Goal: Information Seeking & Learning: Learn about a topic

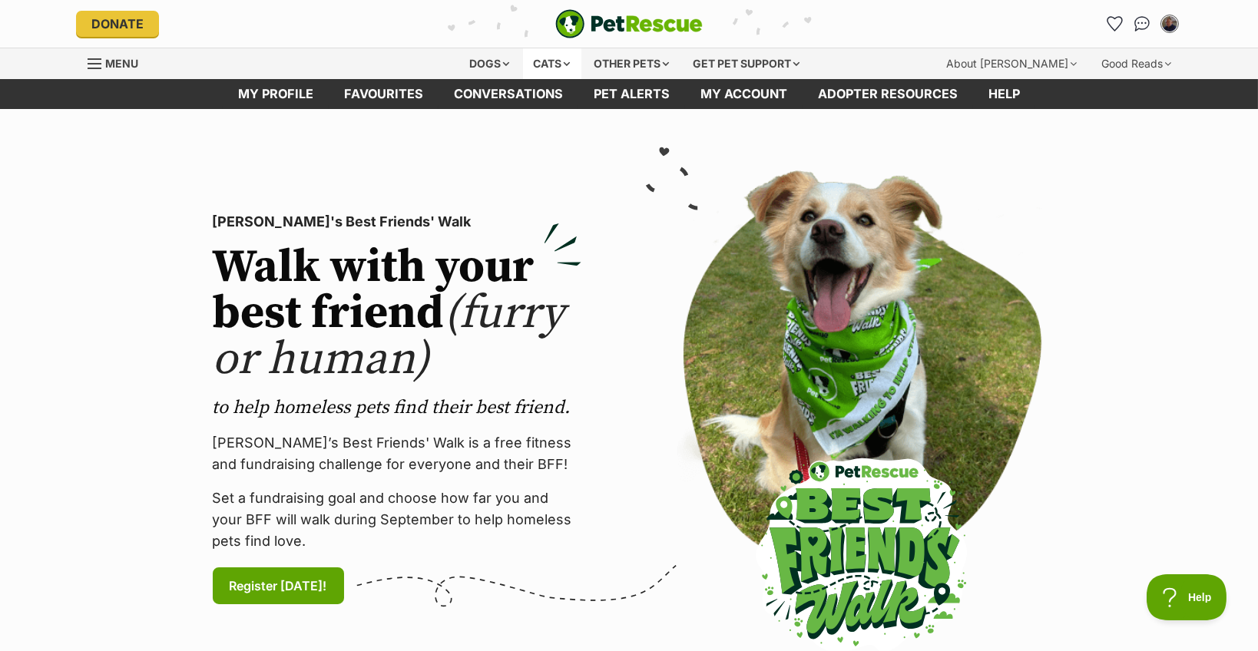
click at [535, 63] on div "Cats" at bounding box center [552, 63] width 58 height 31
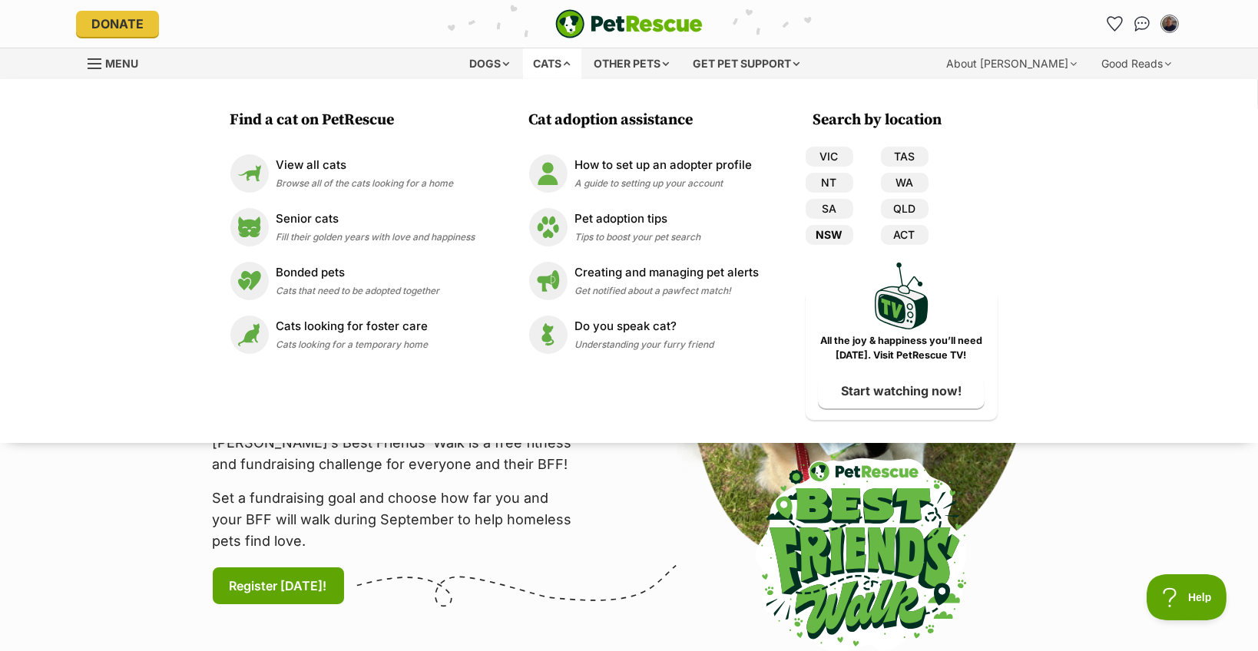
click at [837, 231] on link "NSW" at bounding box center [830, 235] width 48 height 20
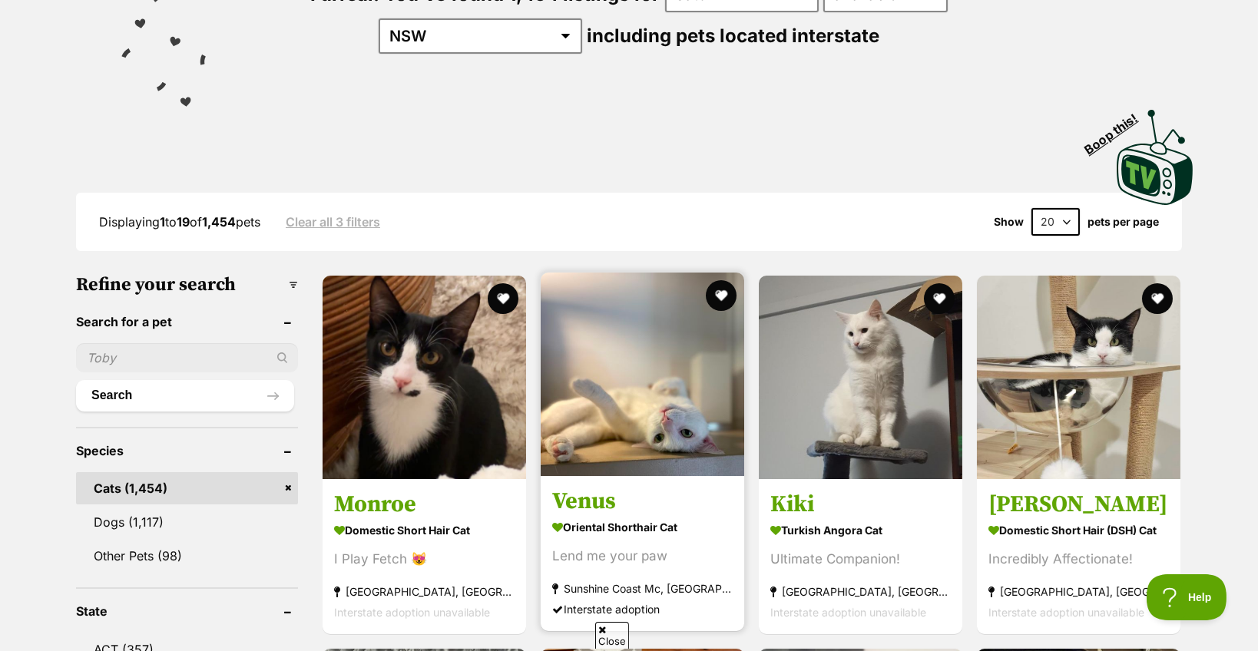
scroll to position [230, 0]
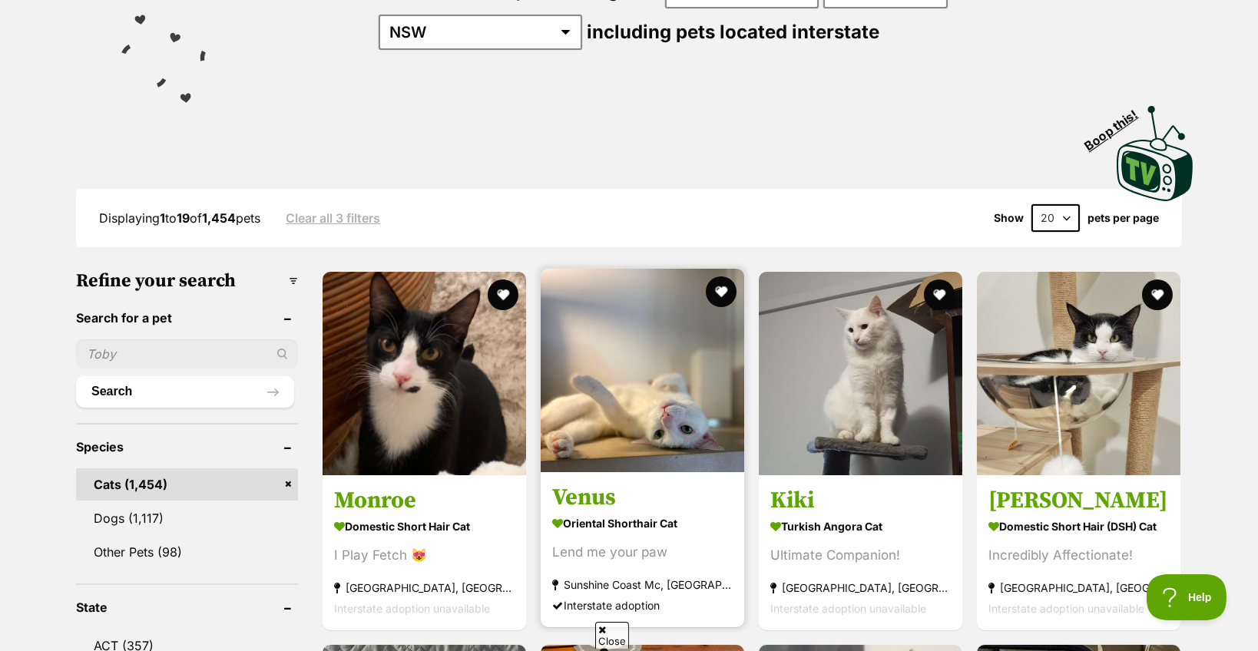
click at [606, 425] on img at bounding box center [643, 371] width 204 height 204
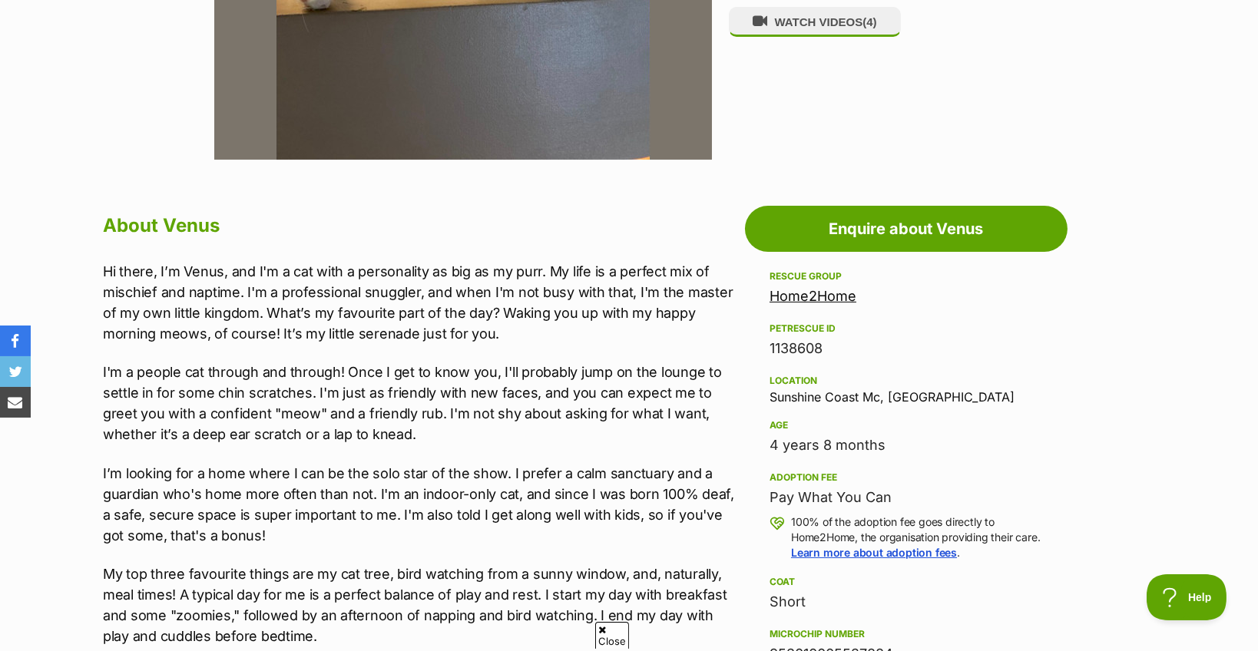
scroll to position [691, 0]
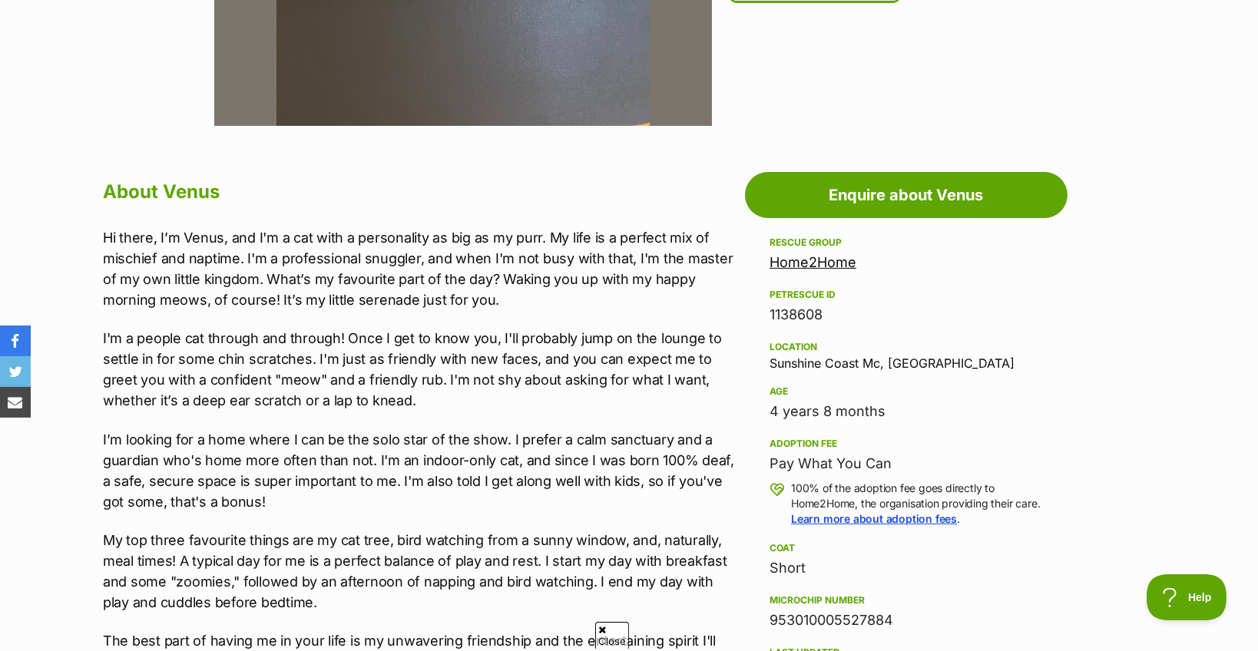
click at [799, 258] on link "Home2Home" at bounding box center [813, 262] width 87 height 16
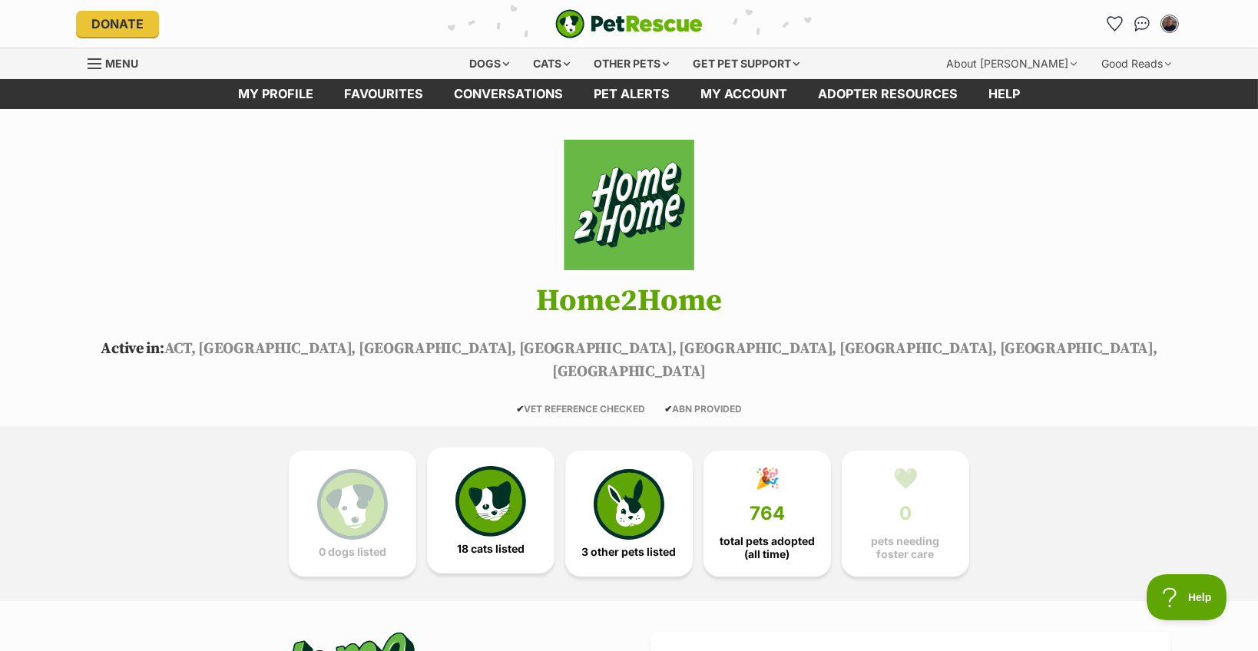
click at [493, 470] on img at bounding box center [491, 501] width 71 height 71
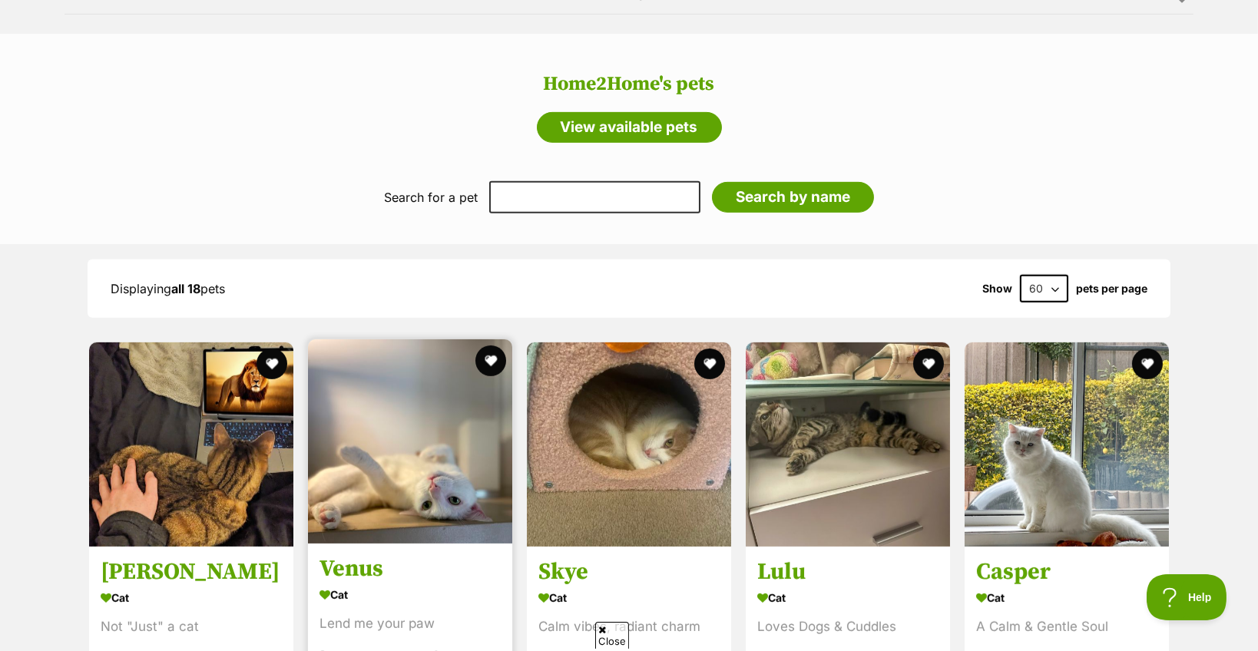
scroll to position [1779, 0]
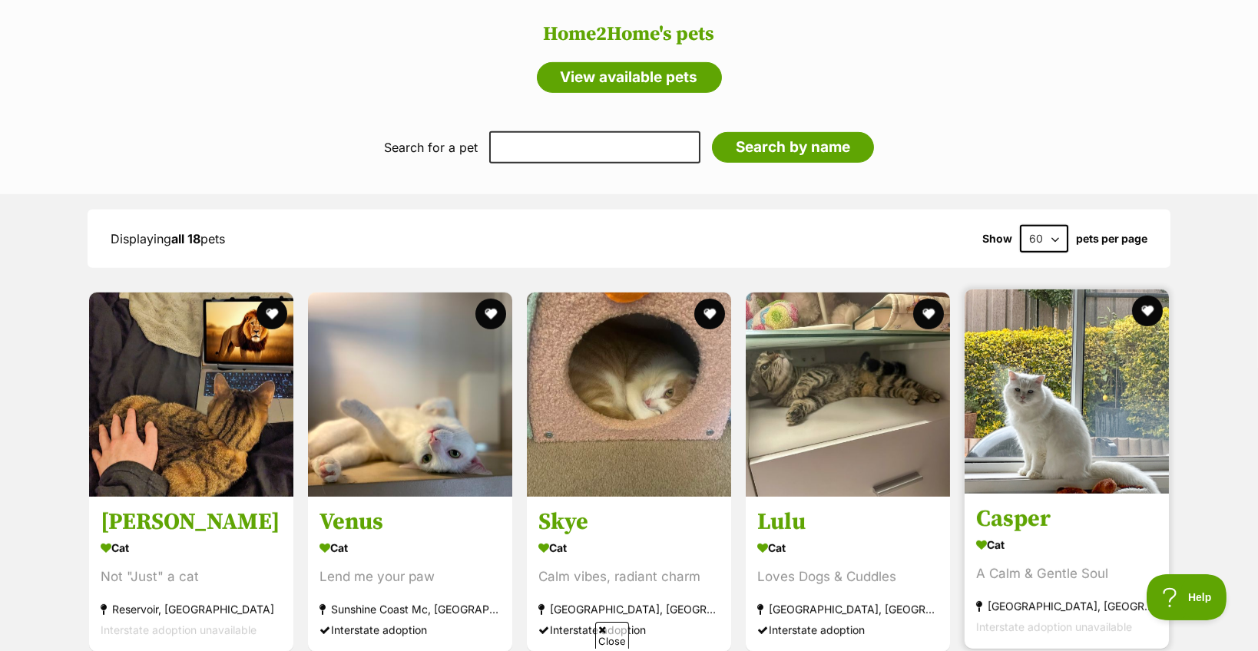
click at [1023, 393] on img at bounding box center [1067, 392] width 204 height 204
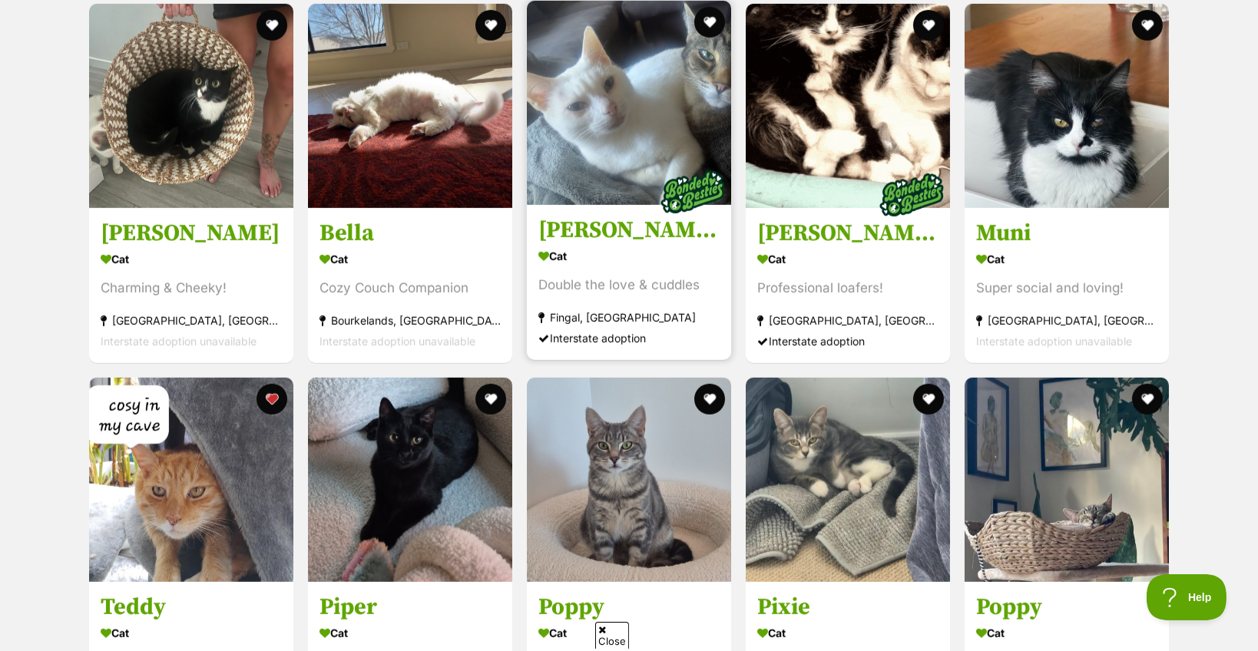
scroll to position [2471, 0]
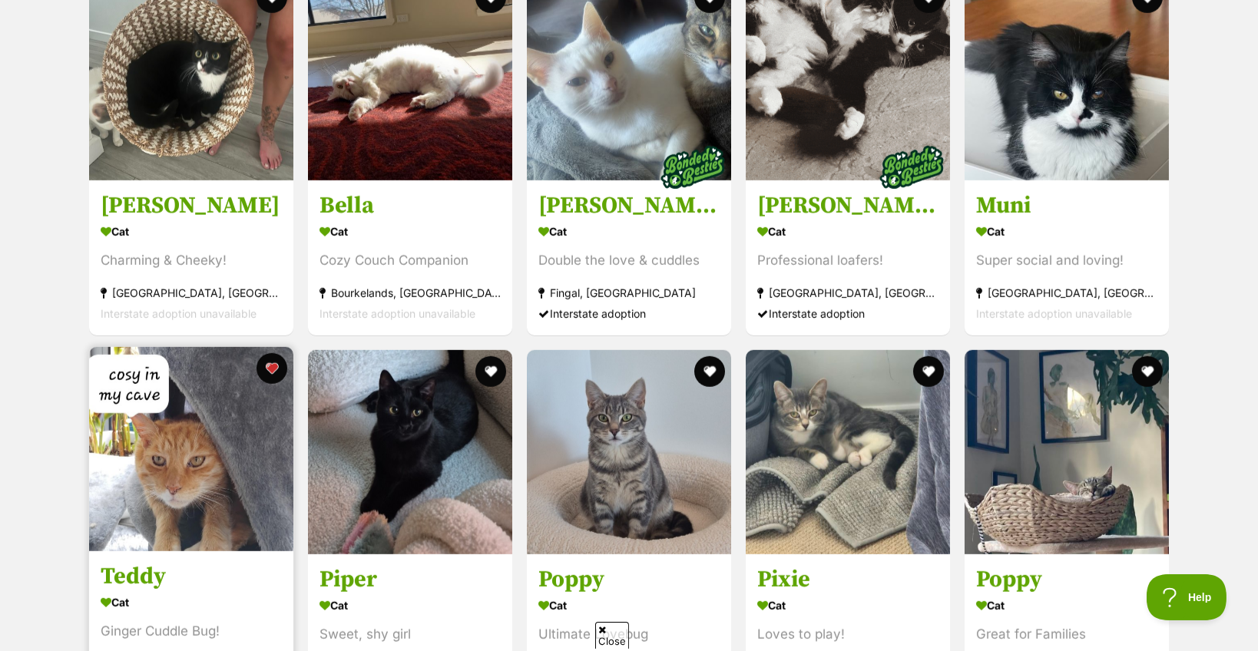
click at [231, 419] on img at bounding box center [191, 449] width 204 height 204
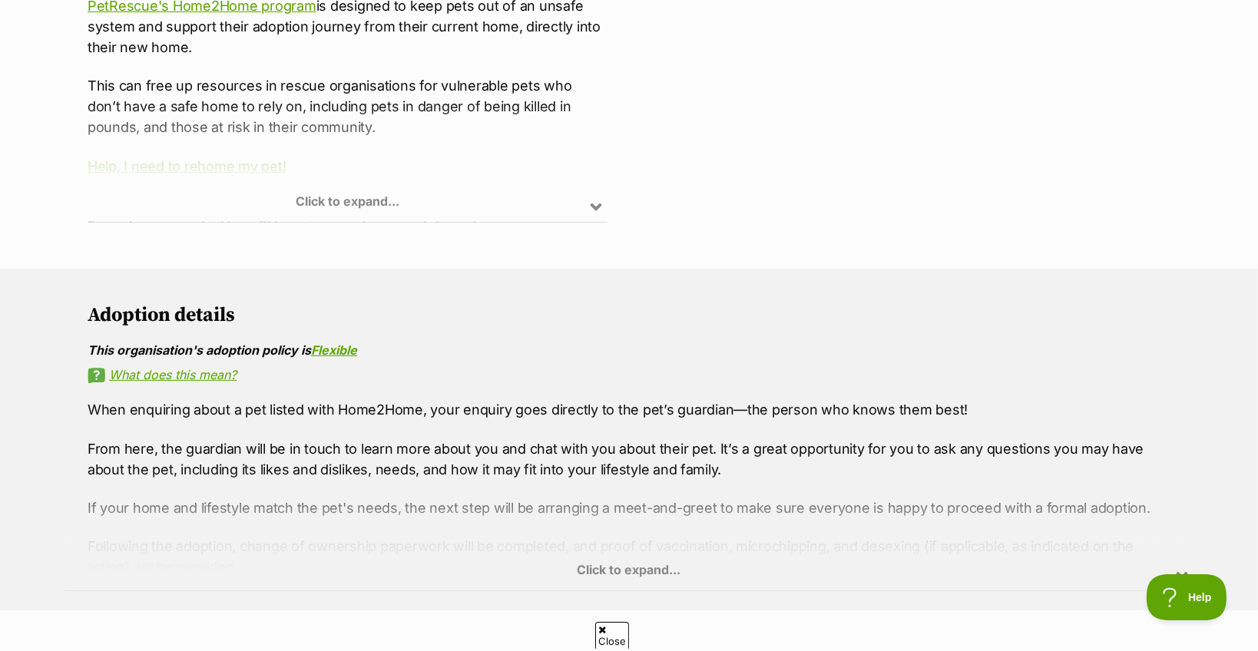
scroll to position [1165, 0]
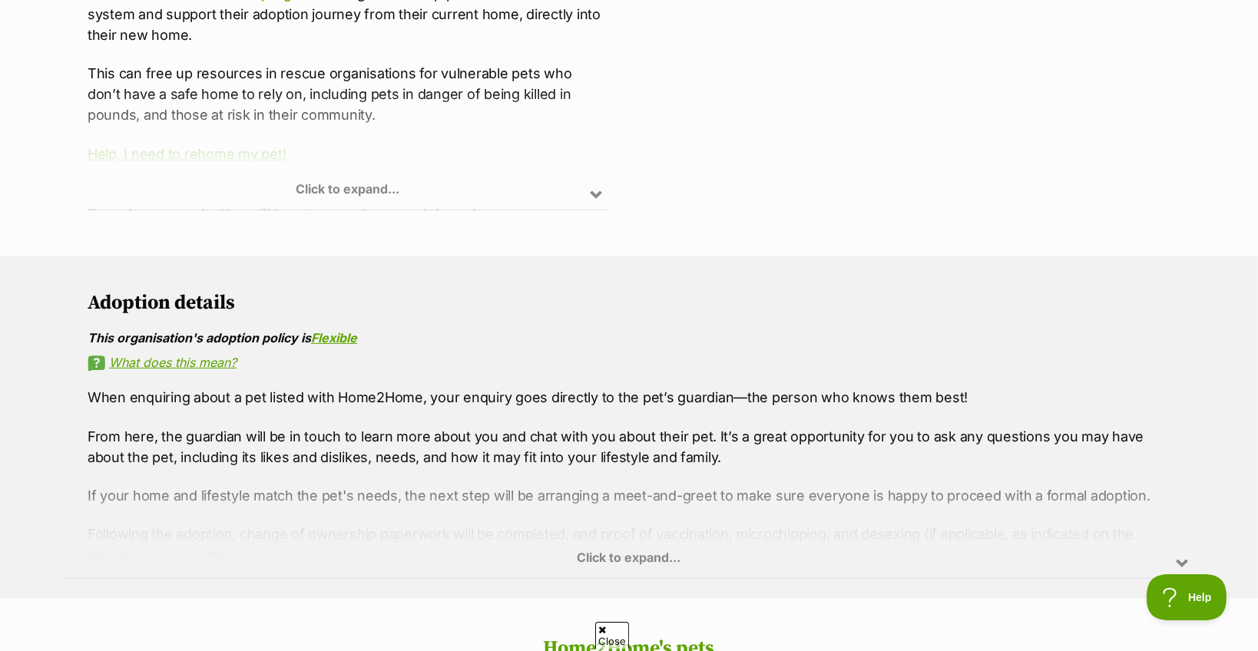
click at [660, 531] on div "Click to expand..." at bounding box center [629, 519] width 1129 height 120
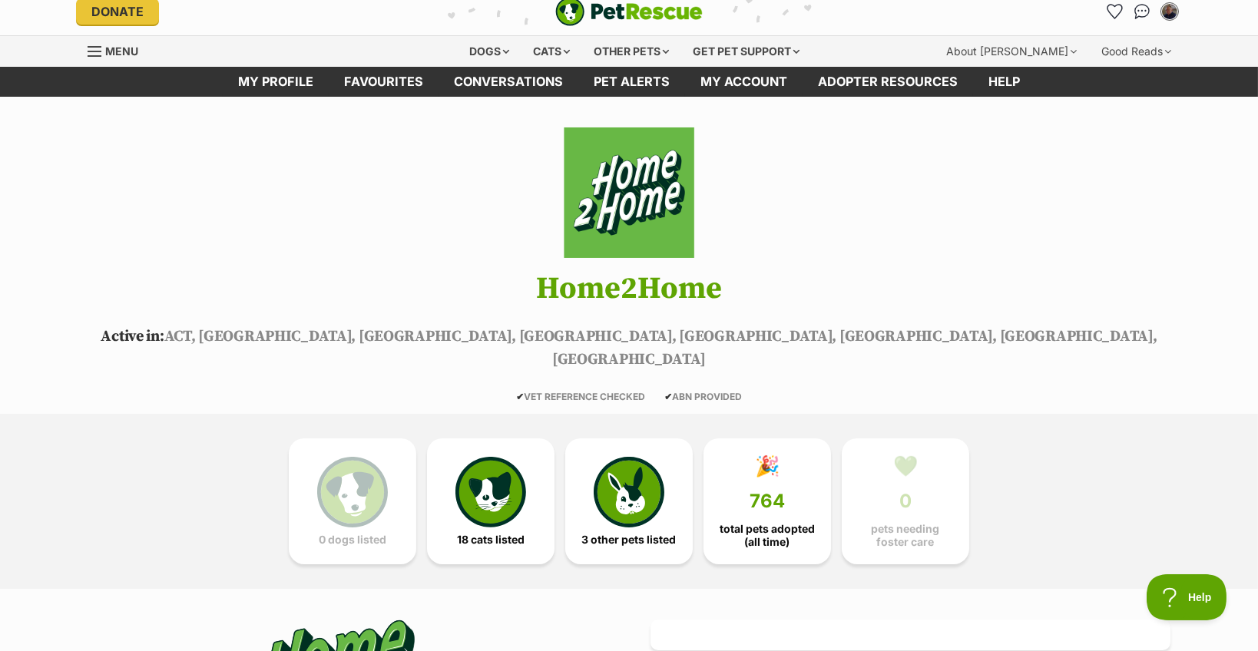
scroll to position [0, 0]
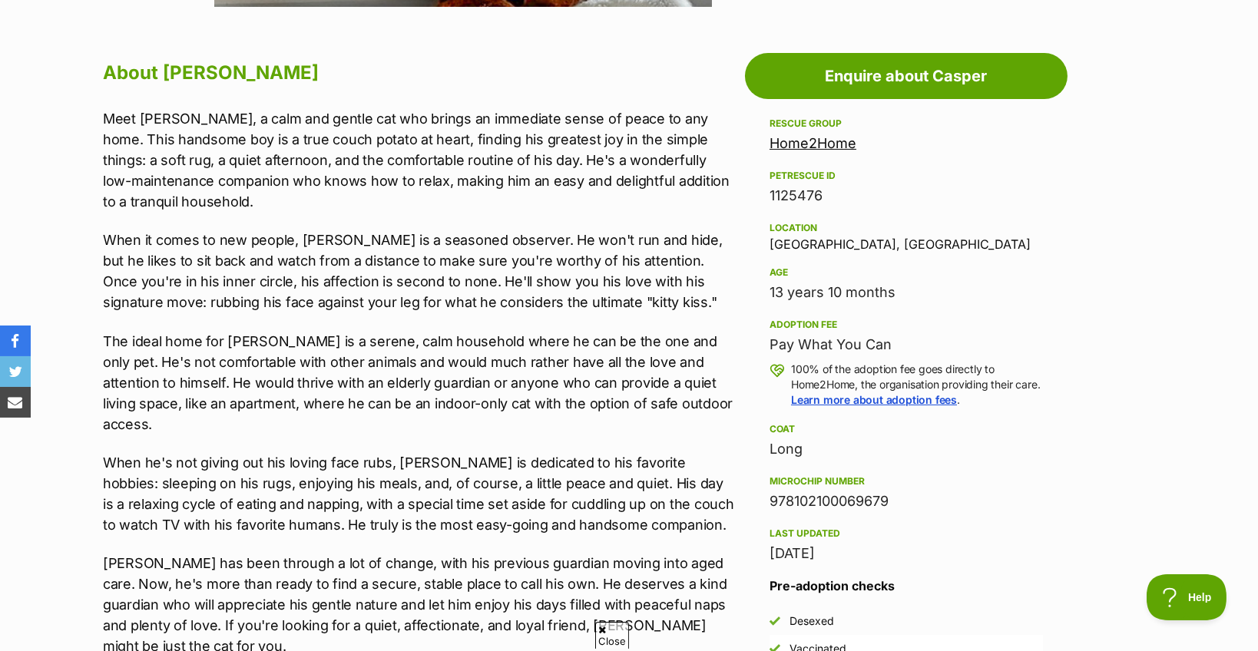
scroll to position [845, 0]
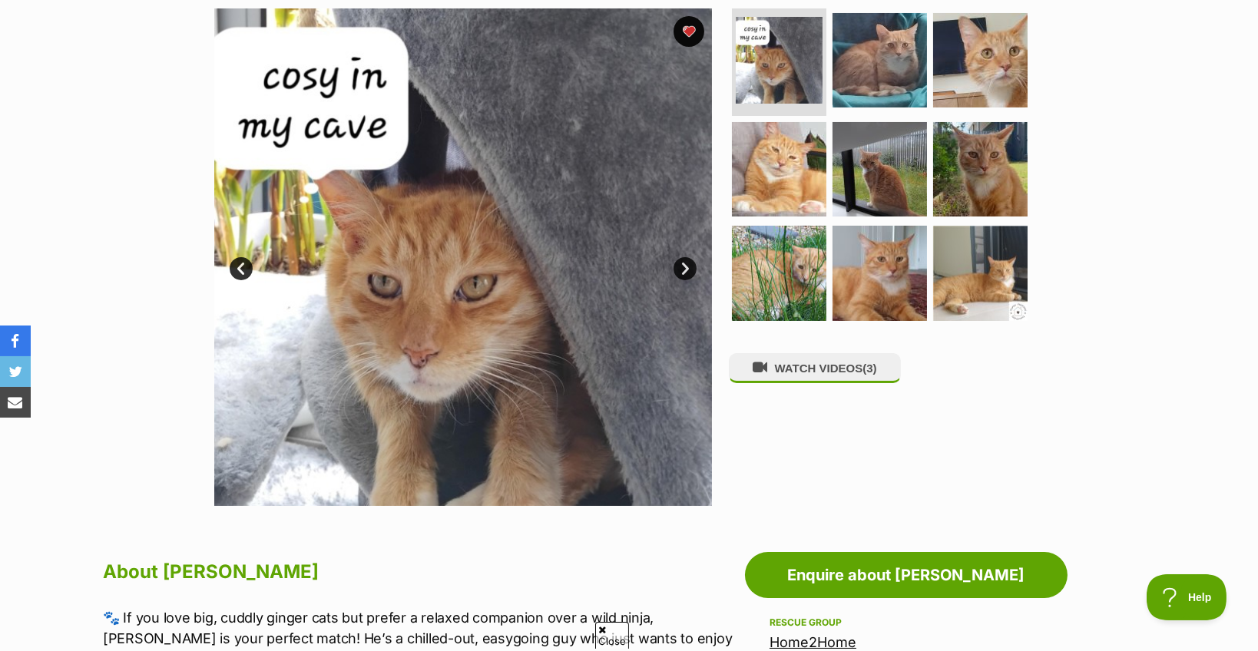
scroll to position [307, 0]
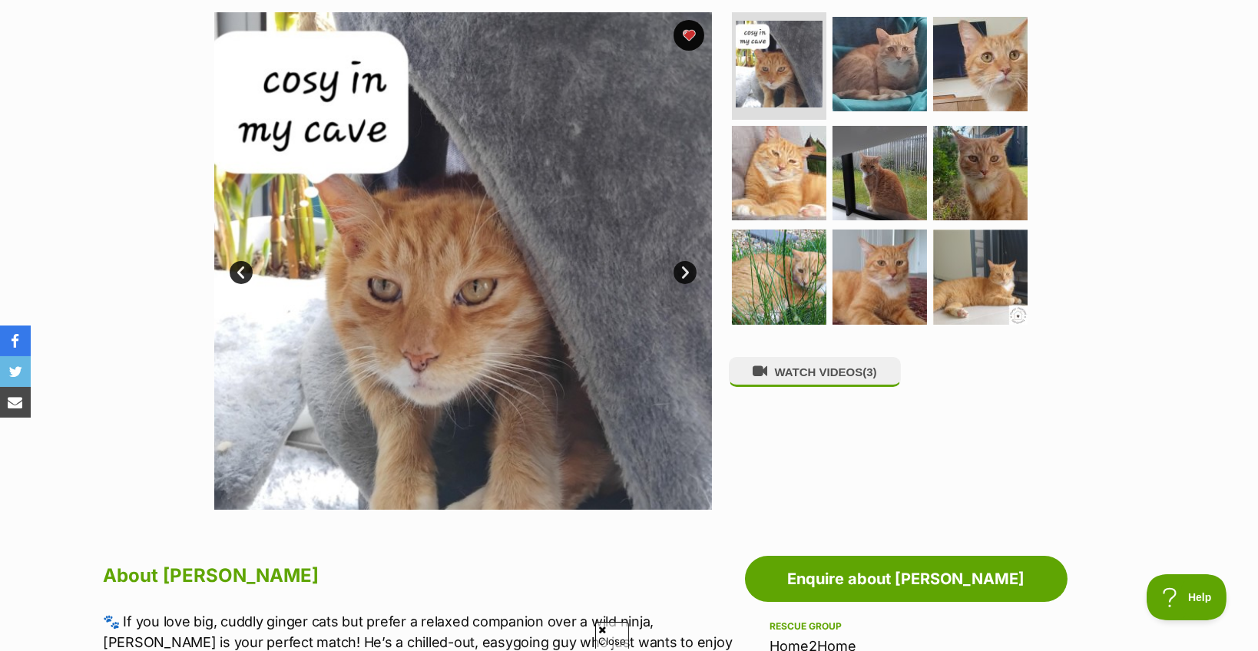
click at [446, 370] on img at bounding box center [463, 261] width 498 height 498
click at [679, 272] on link "Next" at bounding box center [685, 272] width 23 height 23
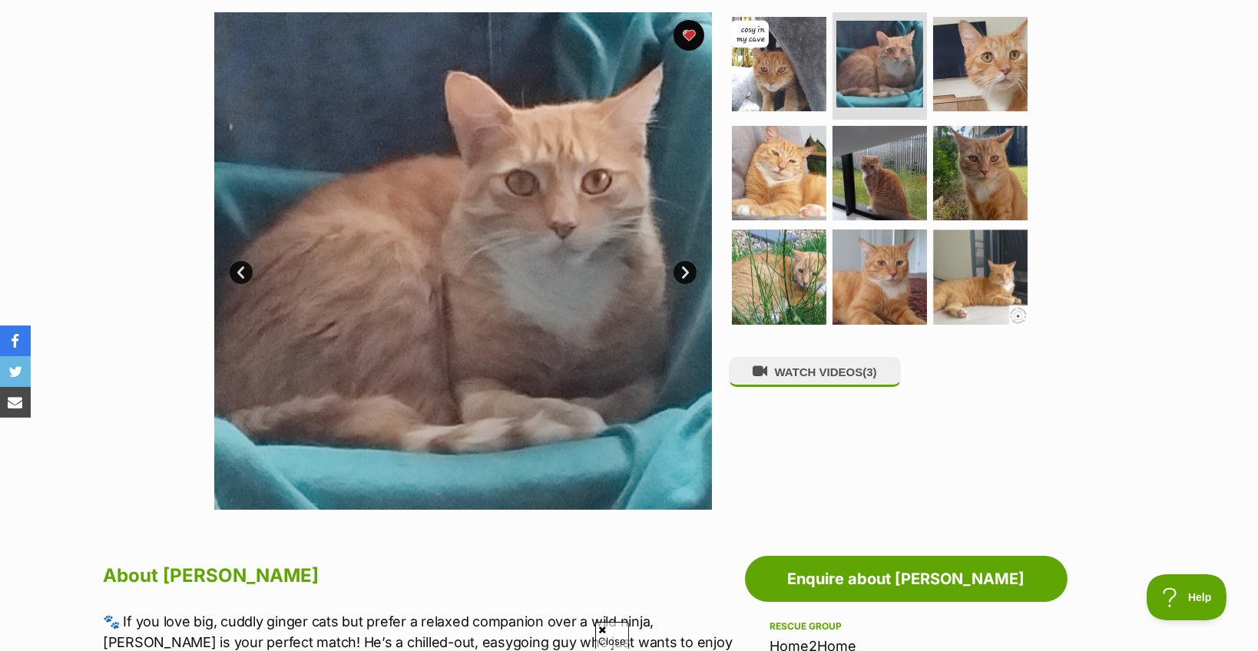
click at [679, 273] on link "Next" at bounding box center [685, 272] width 23 height 23
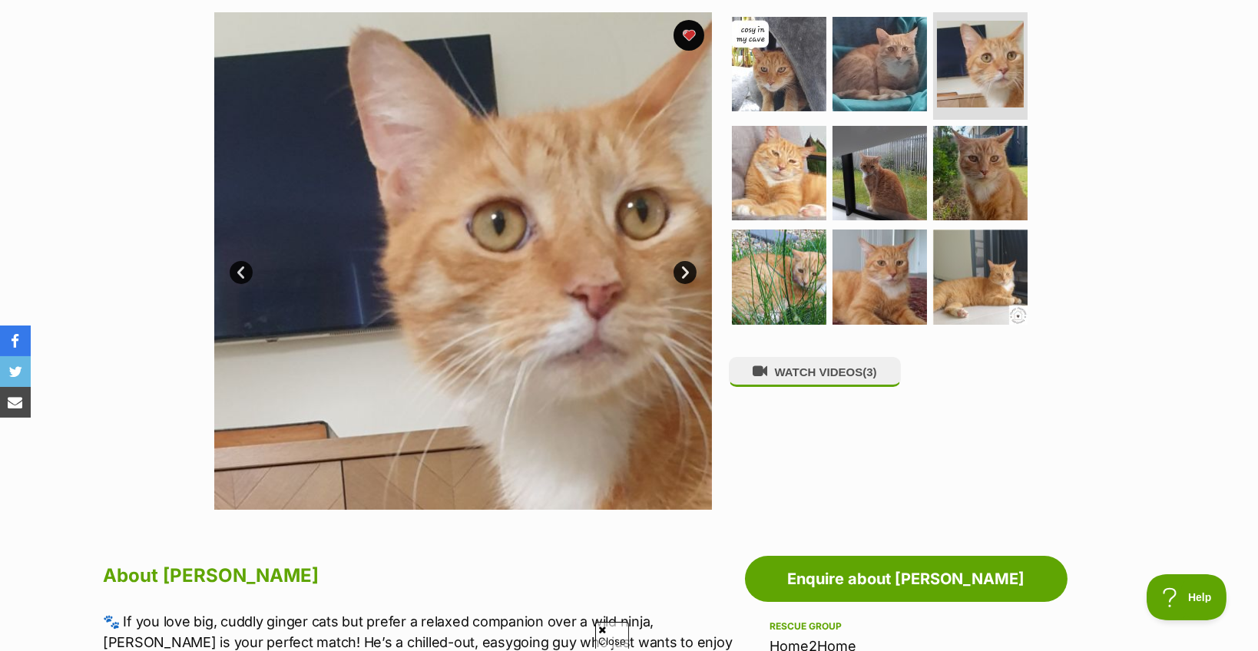
click at [678, 274] on link "Next" at bounding box center [685, 272] width 23 height 23
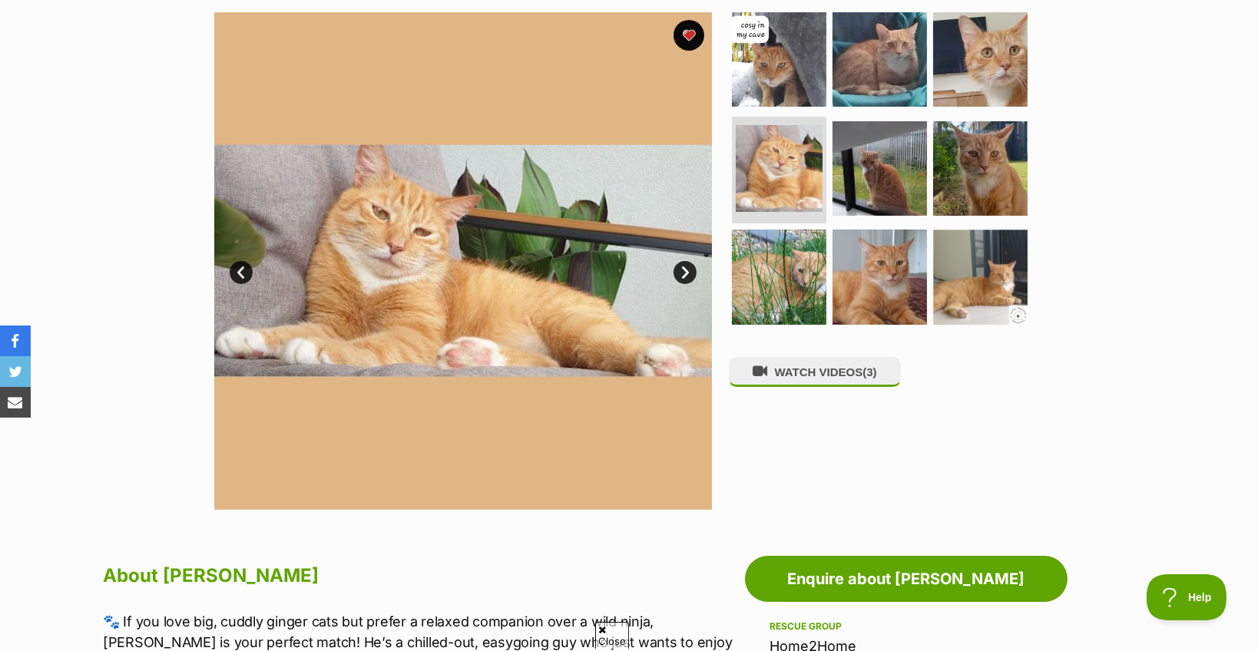
click at [678, 273] on link "Next" at bounding box center [685, 272] width 23 height 23
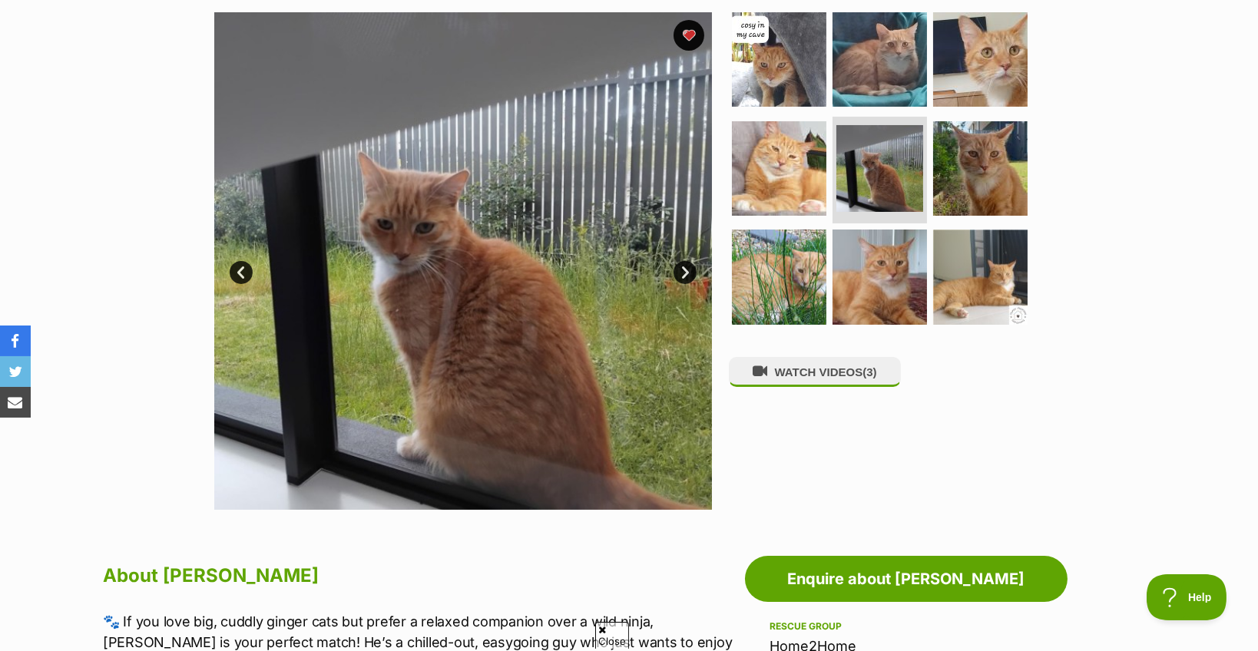
click at [678, 273] on link "Next" at bounding box center [685, 272] width 23 height 23
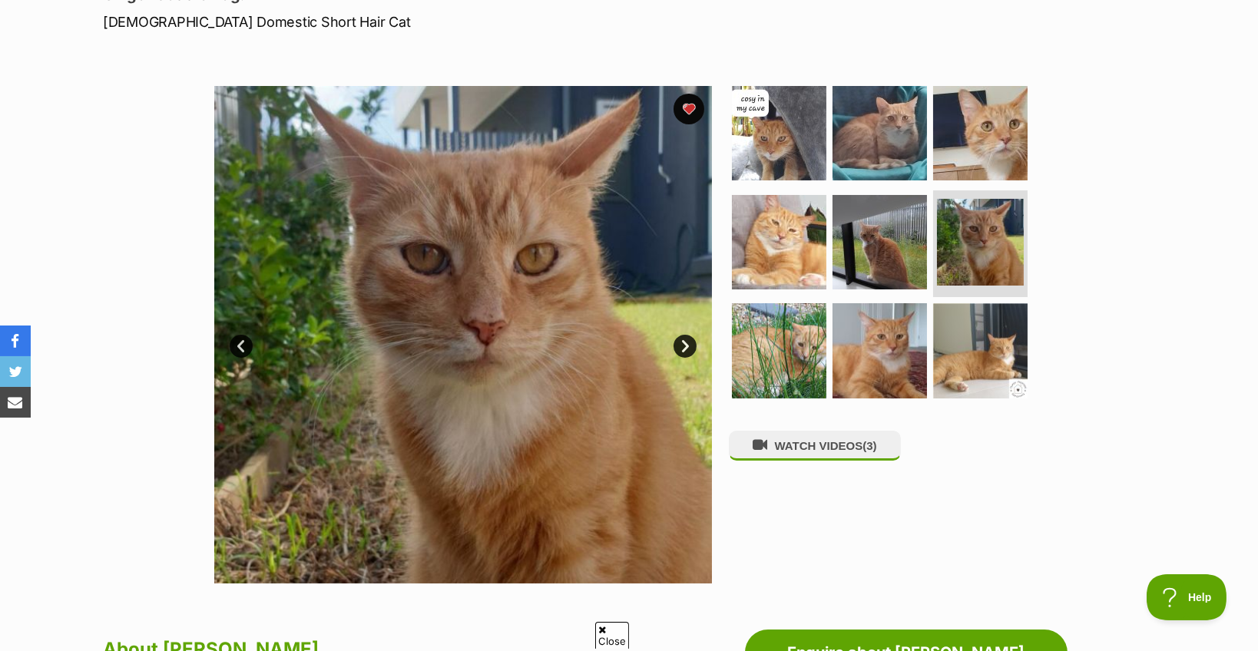
scroll to position [230, 0]
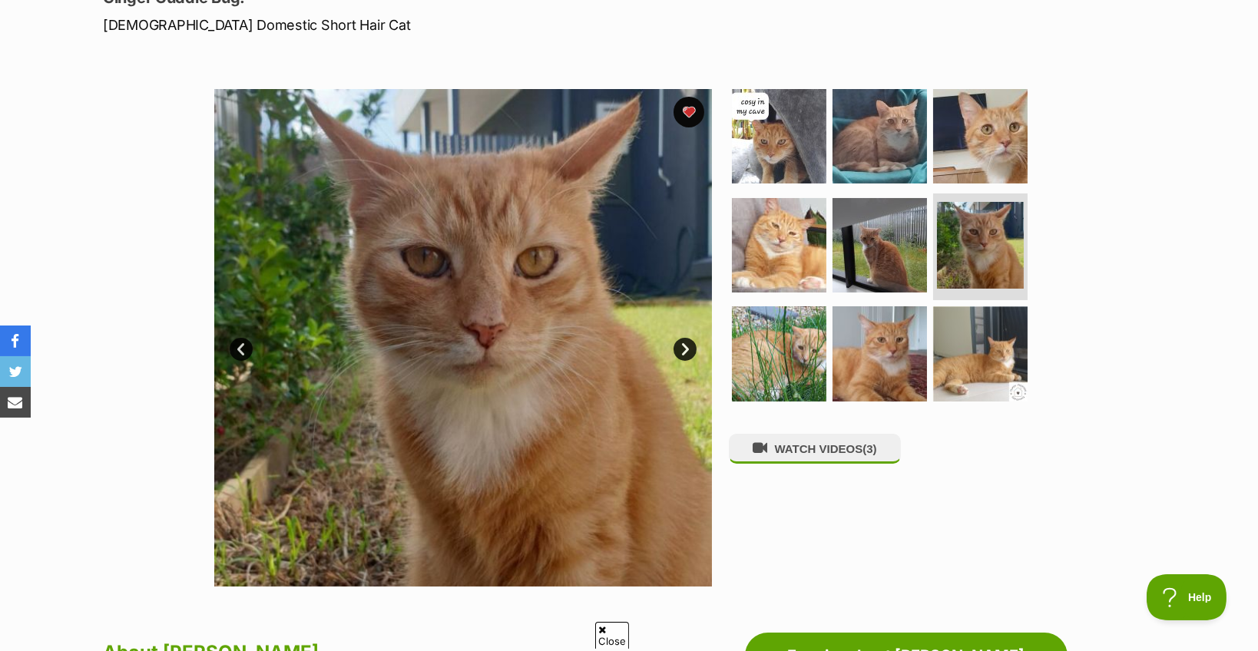
click at [686, 348] on link "Next" at bounding box center [685, 349] width 23 height 23
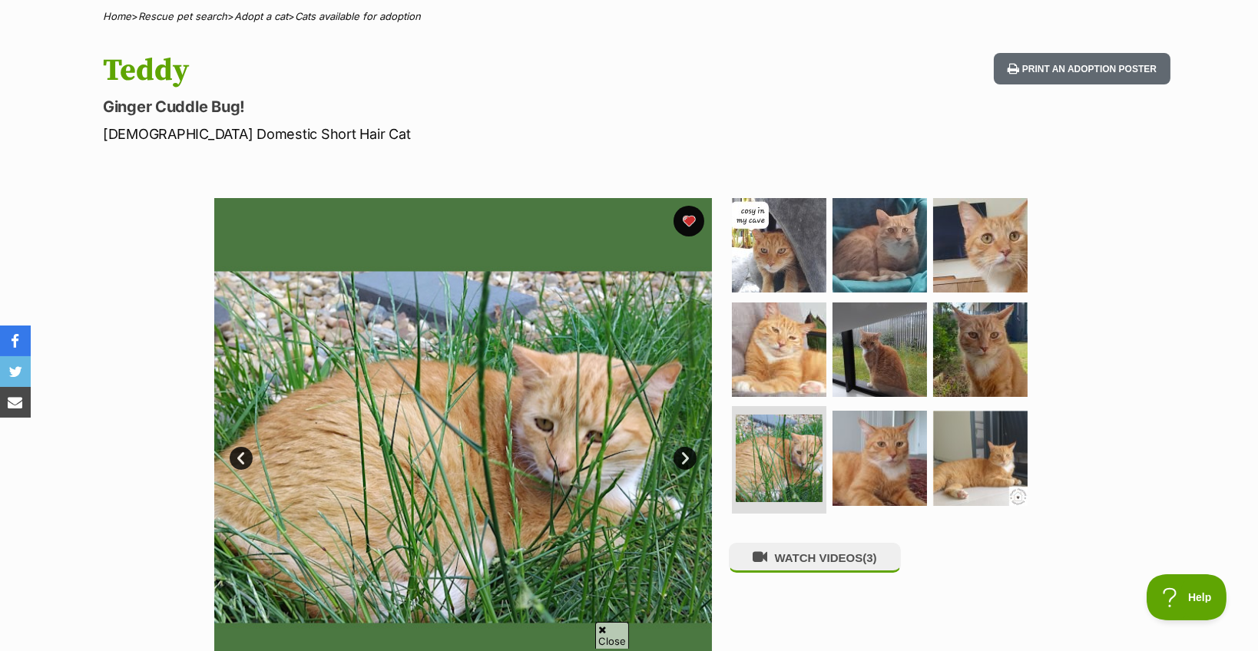
scroll to position [154, 0]
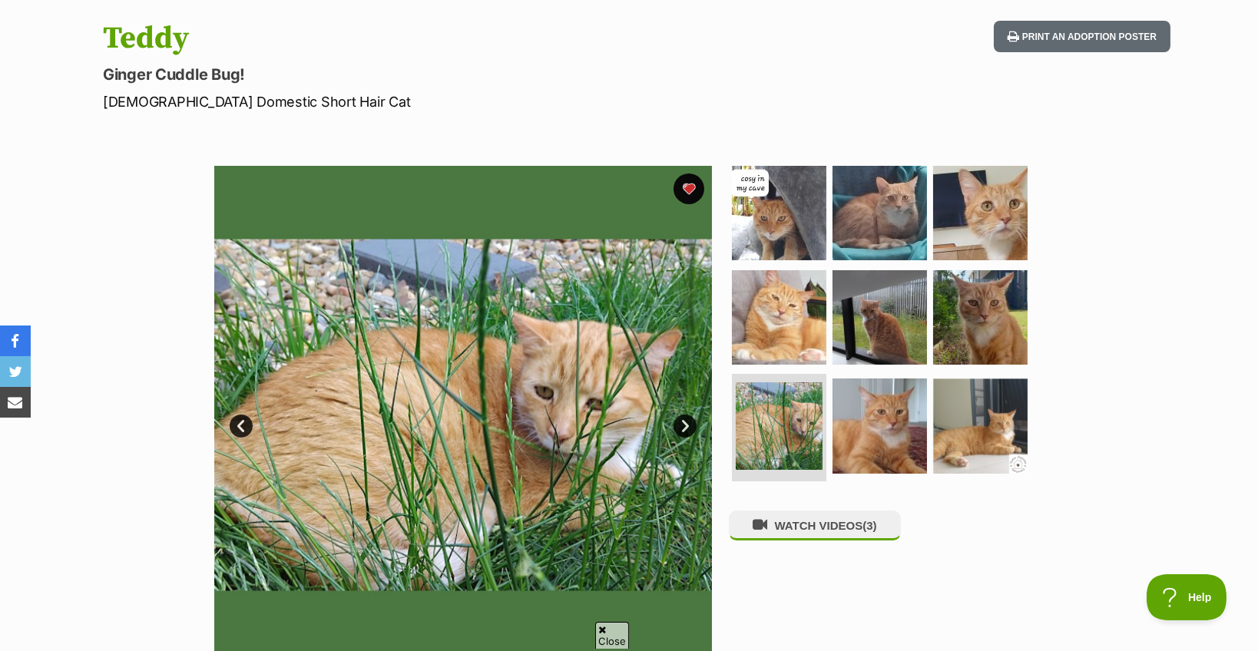
click at [688, 423] on link "Next" at bounding box center [685, 426] width 23 height 23
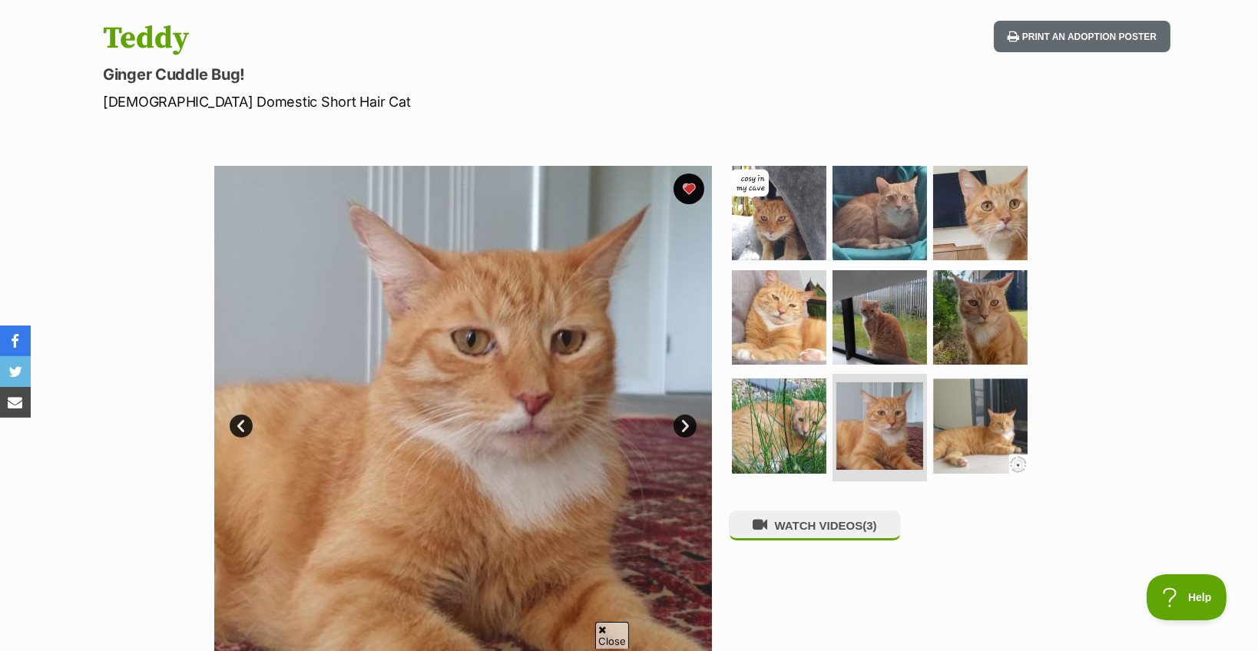
click at [683, 423] on link "Next" at bounding box center [685, 426] width 23 height 23
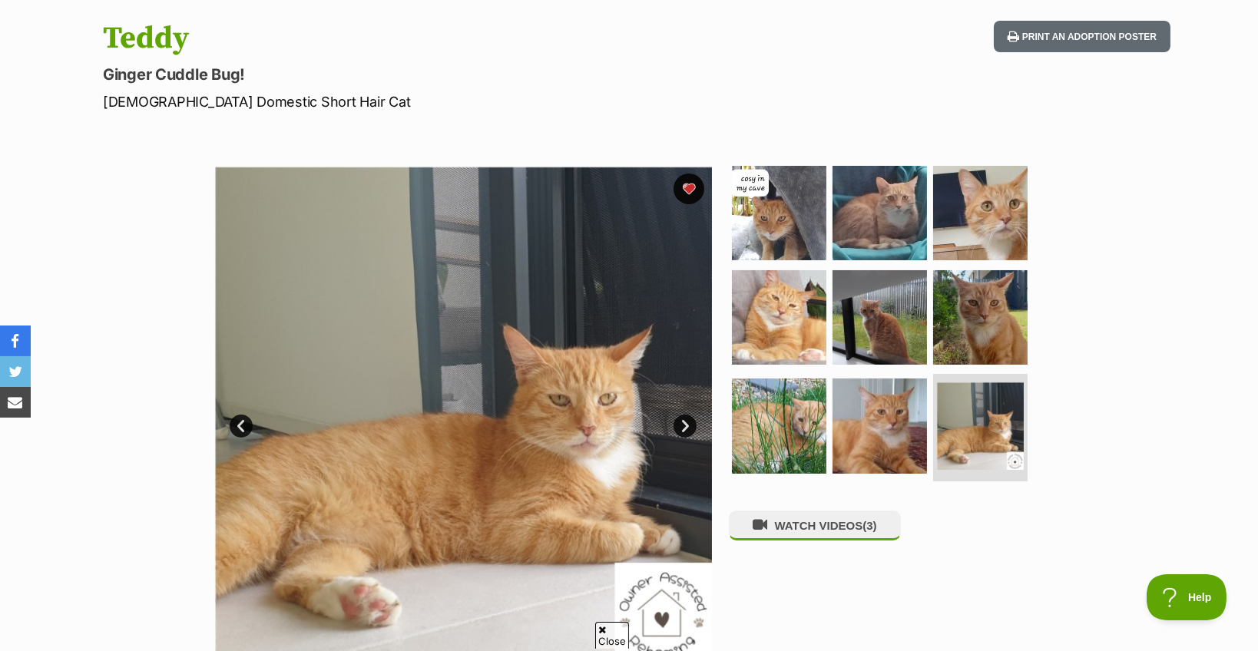
click at [683, 423] on link "Next" at bounding box center [685, 426] width 23 height 23
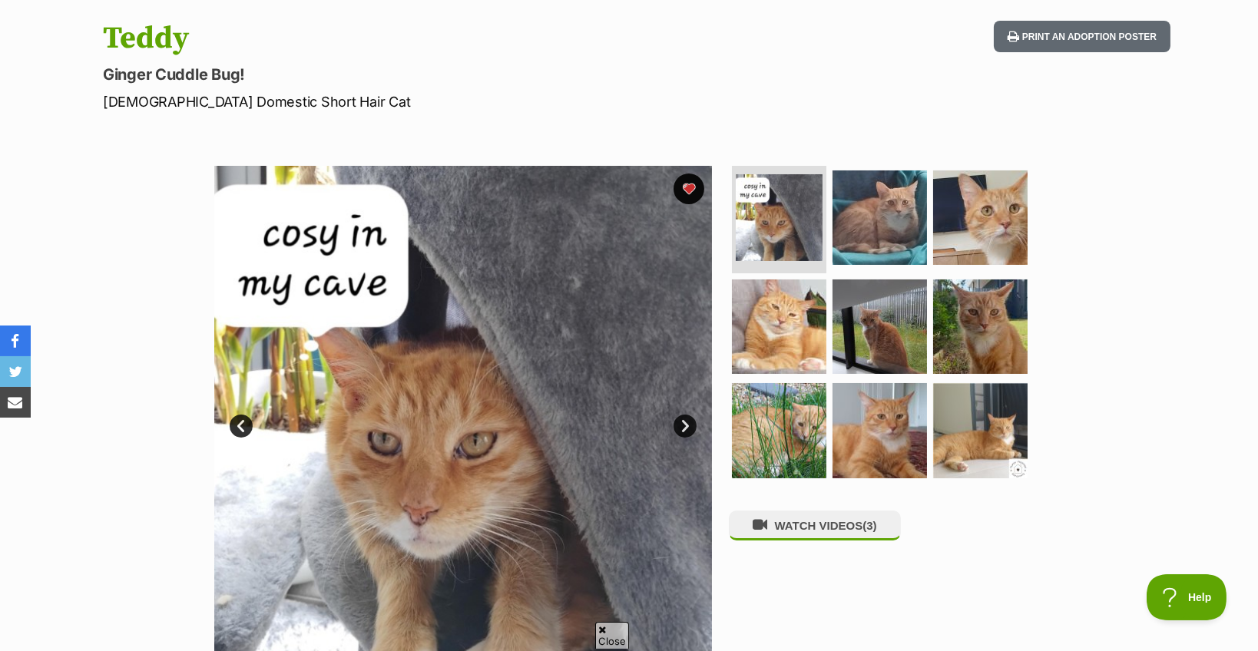
click at [683, 423] on link "Next" at bounding box center [685, 426] width 23 height 23
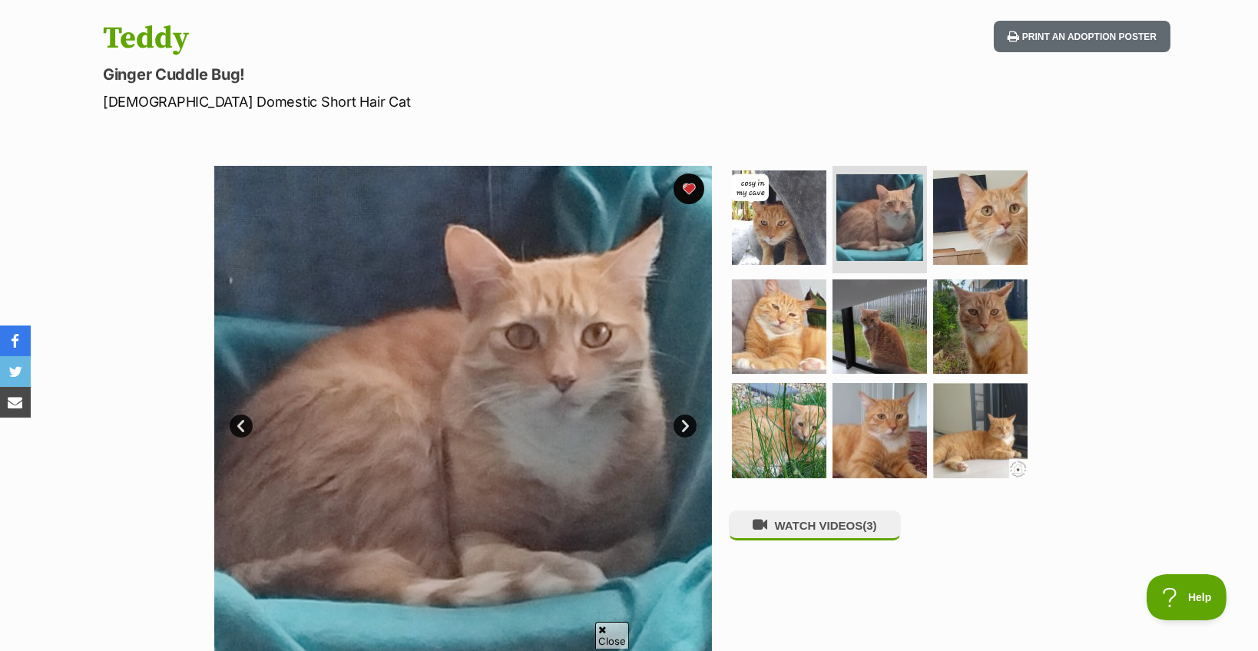
click at [683, 423] on link "Next" at bounding box center [685, 426] width 23 height 23
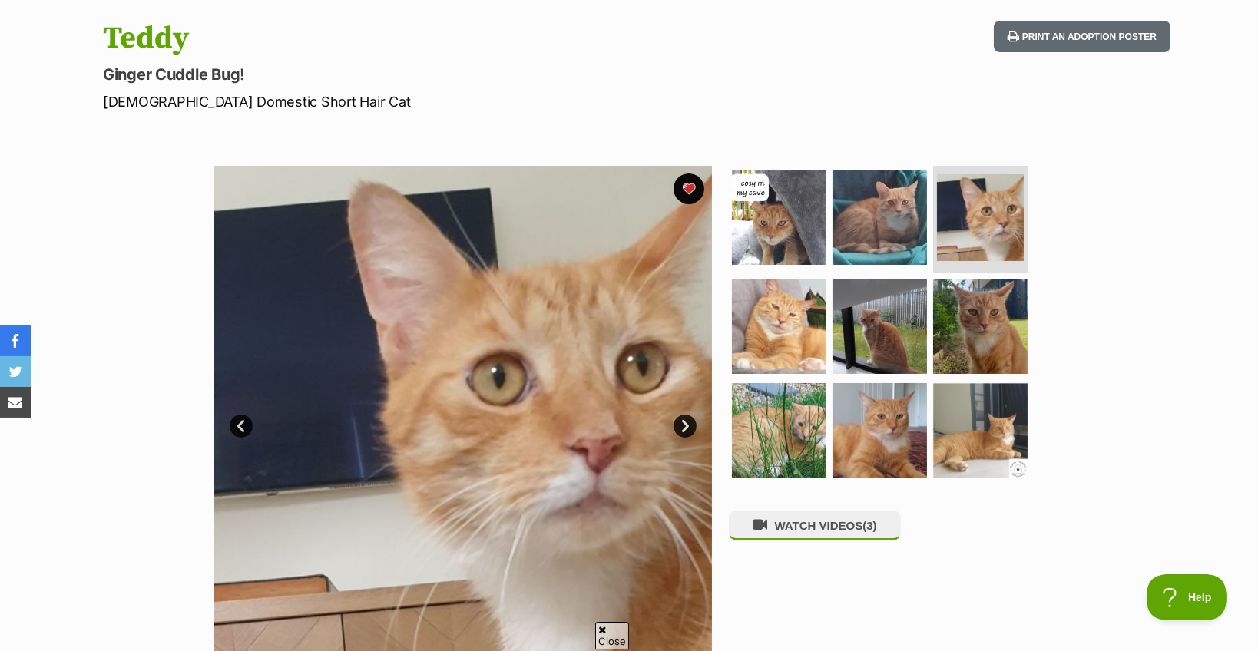
click at [683, 423] on link "Next" at bounding box center [685, 426] width 23 height 23
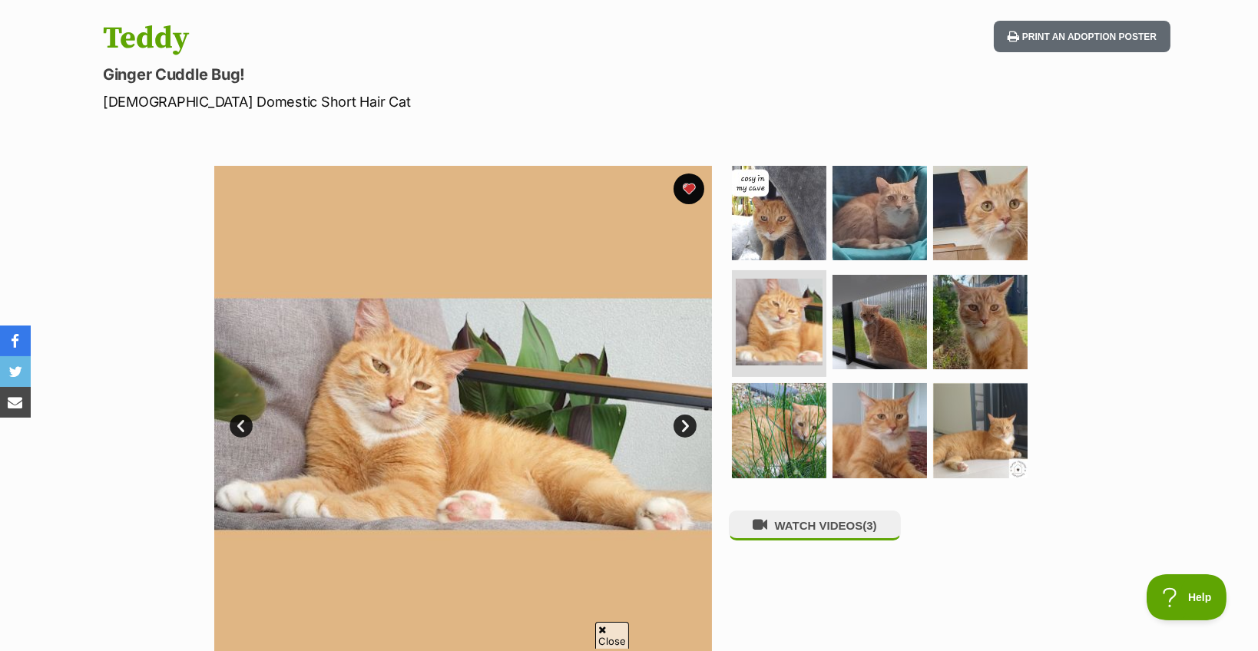
click at [683, 423] on link "Next" at bounding box center [685, 426] width 23 height 23
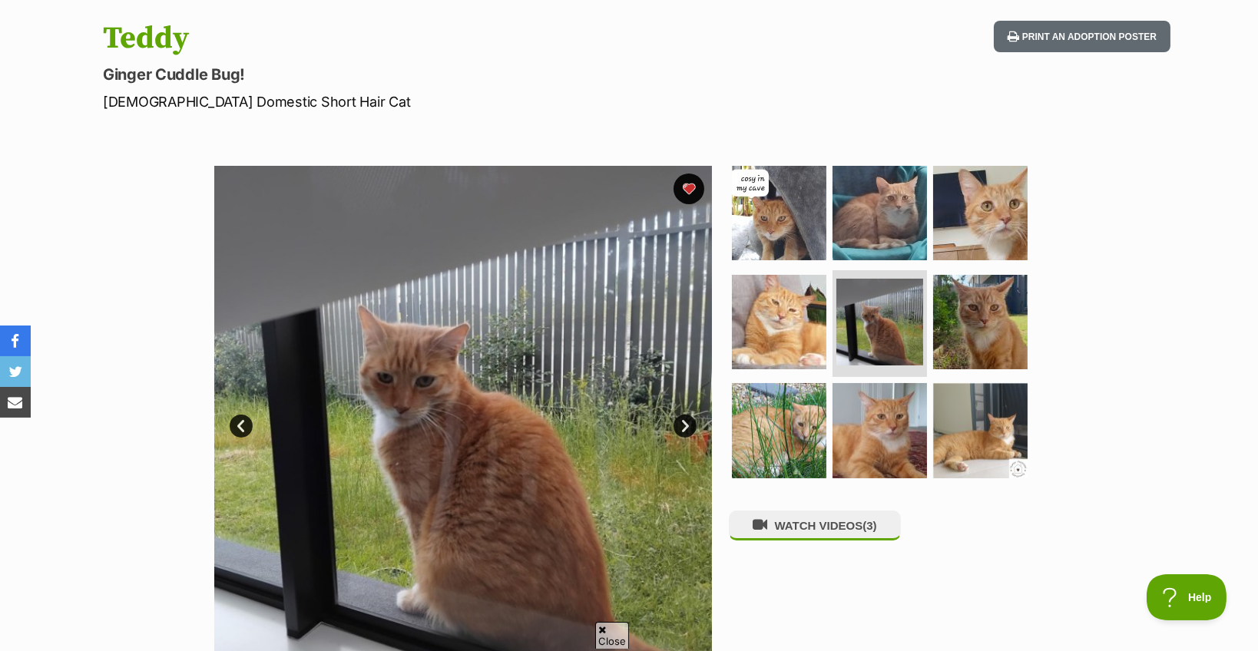
click at [683, 423] on link "Next" at bounding box center [685, 426] width 23 height 23
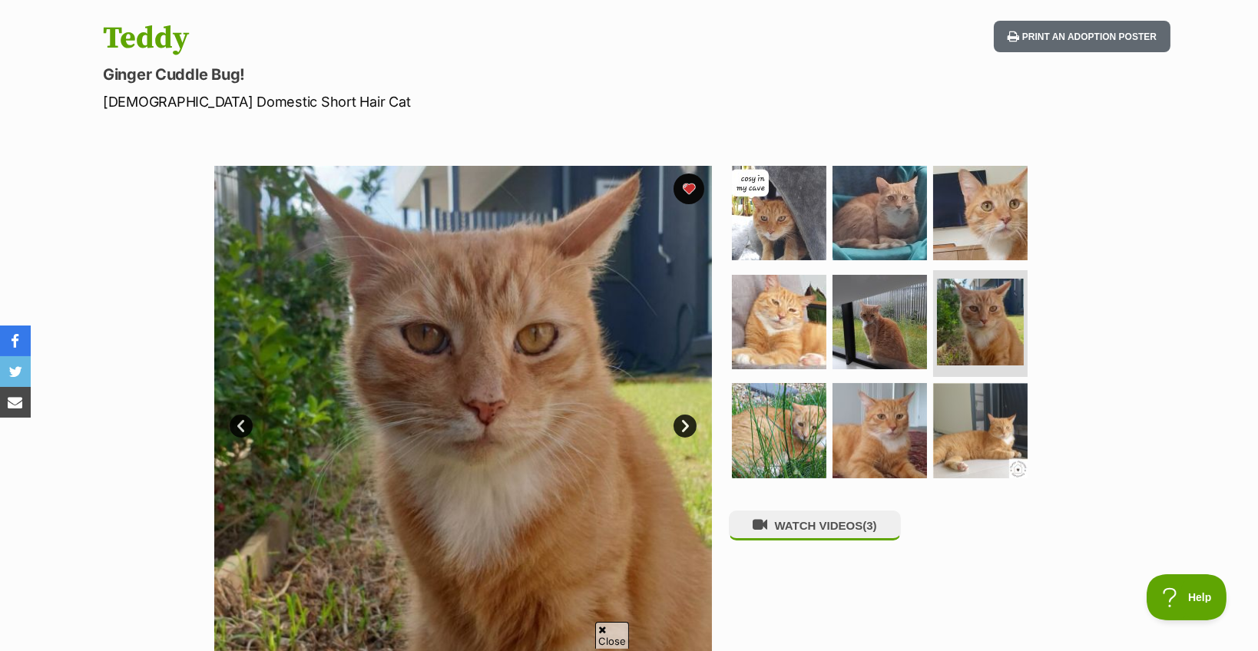
click at [683, 423] on link "Next" at bounding box center [685, 426] width 23 height 23
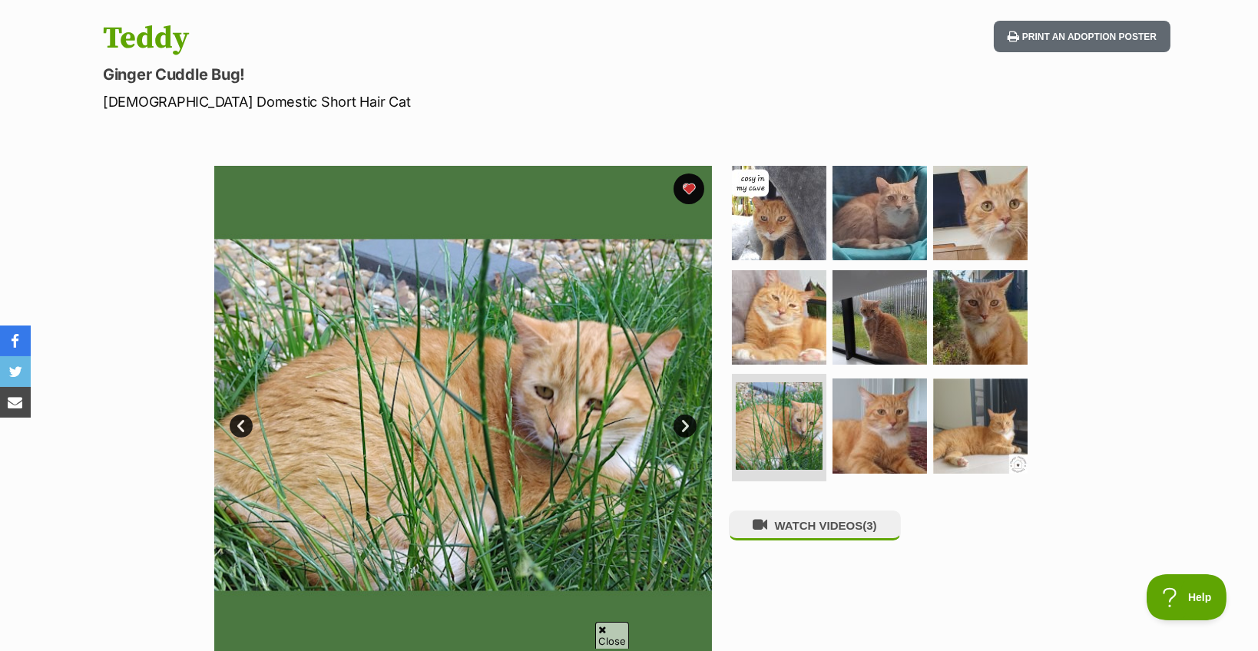
click at [683, 423] on link "Next" at bounding box center [685, 426] width 23 height 23
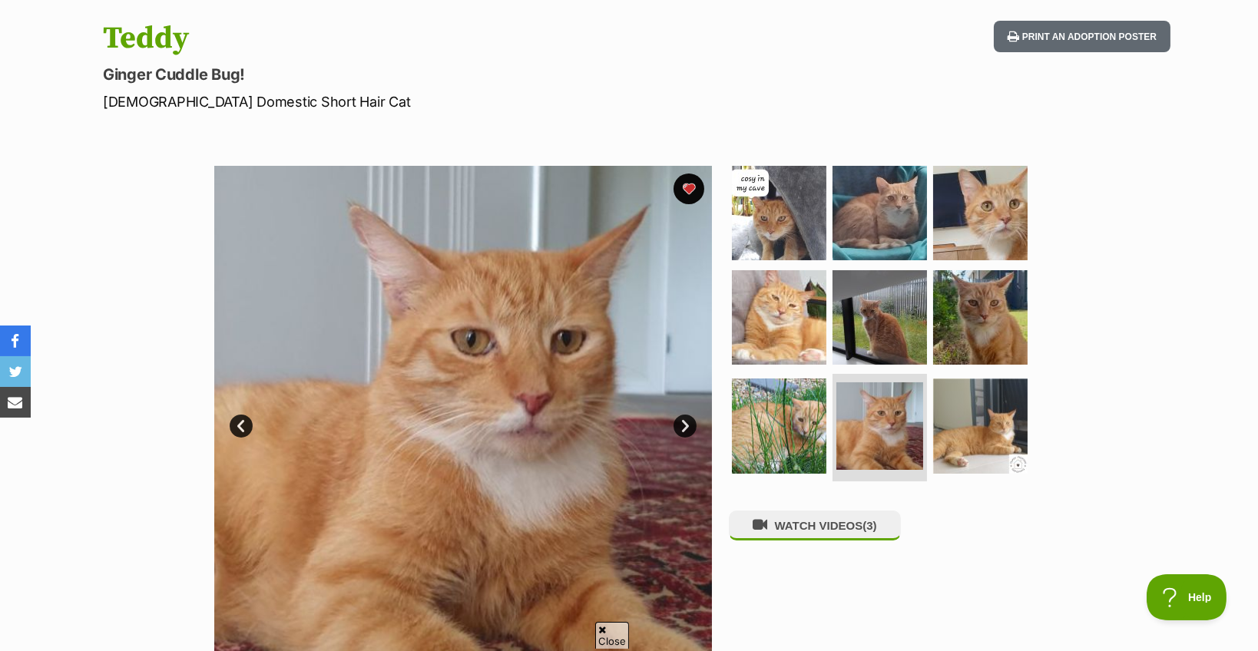
click at [683, 423] on link "Next" at bounding box center [685, 426] width 23 height 23
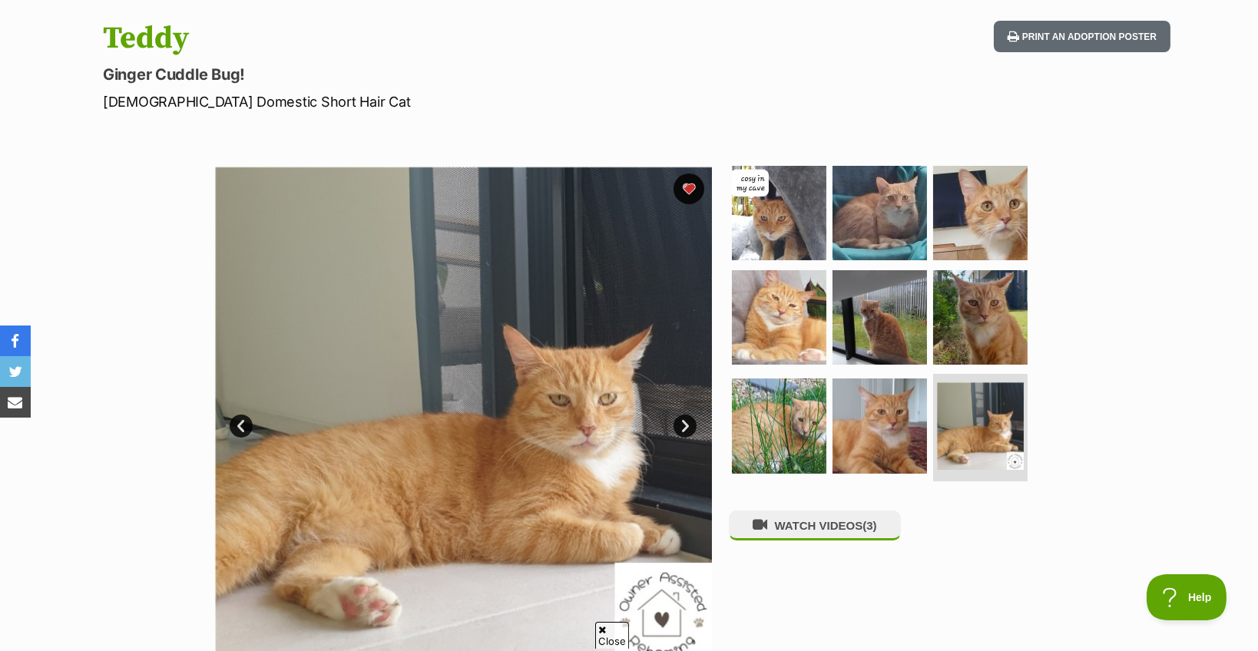
click at [683, 423] on link "Next" at bounding box center [685, 426] width 23 height 23
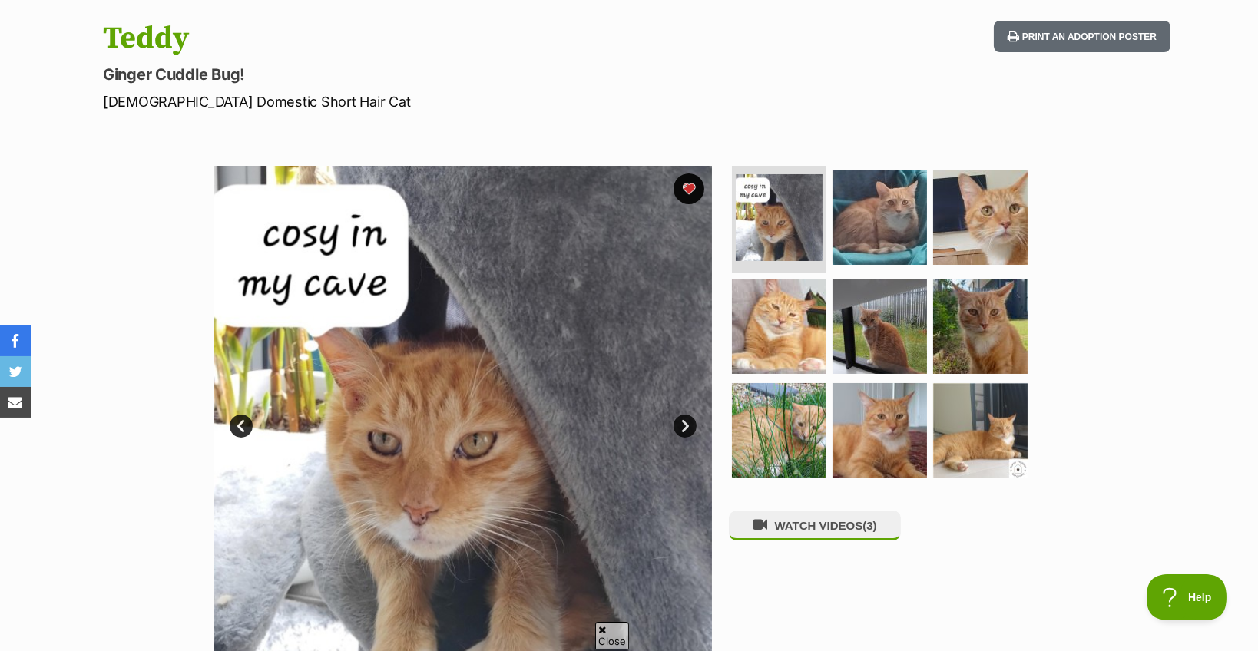
click at [683, 423] on link "Next" at bounding box center [685, 426] width 23 height 23
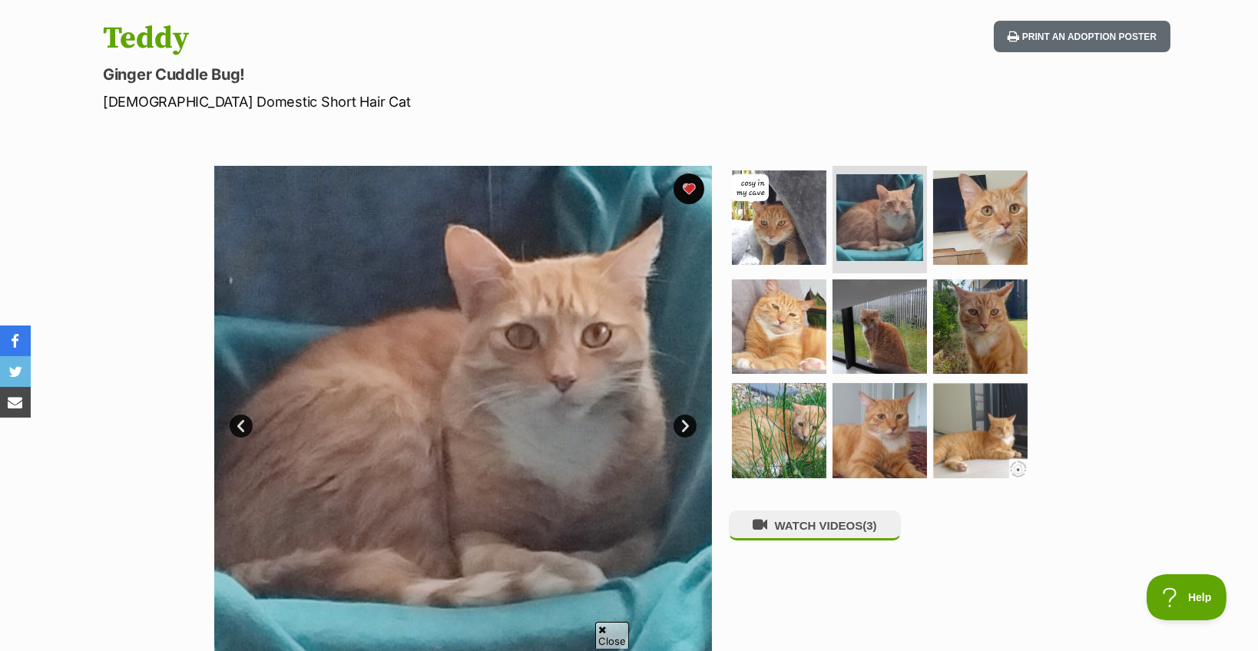
click at [683, 423] on link "Next" at bounding box center [685, 426] width 23 height 23
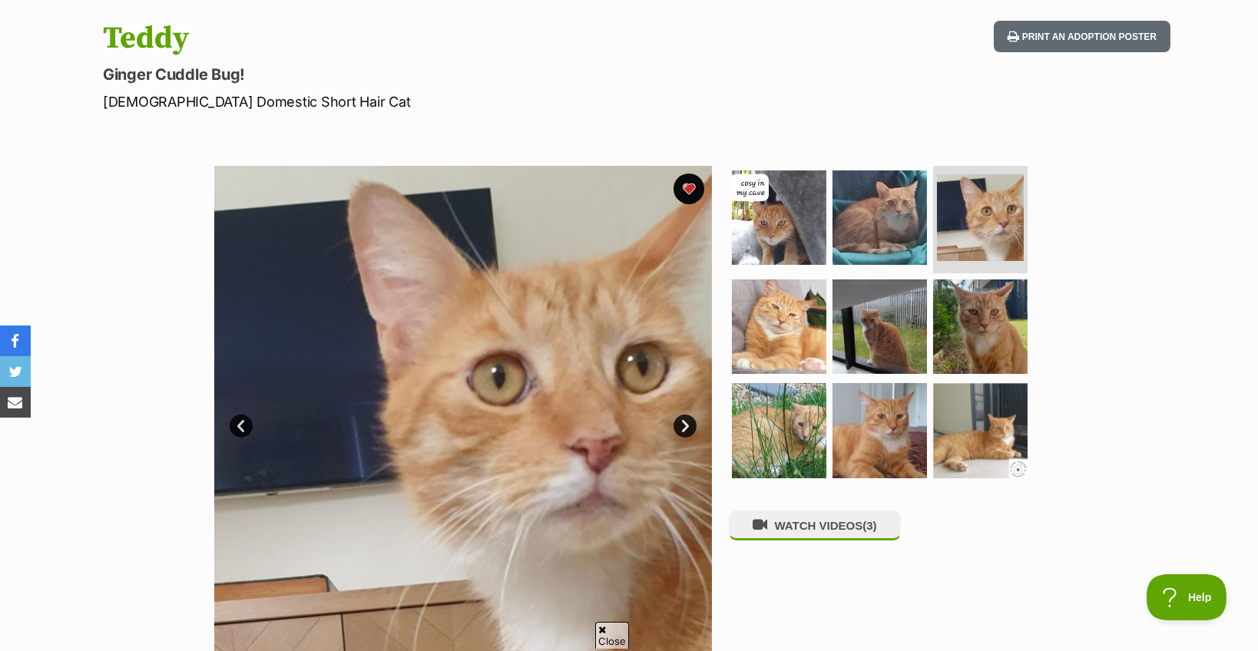
click at [683, 423] on link "Next" at bounding box center [685, 426] width 23 height 23
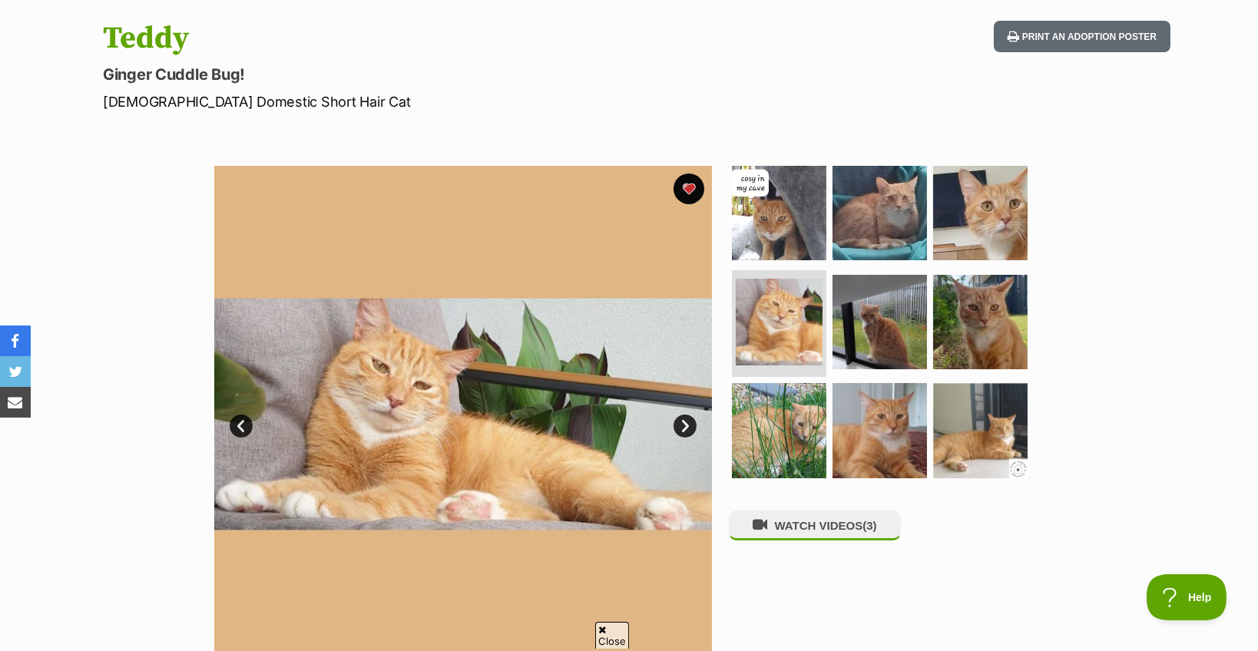
click at [683, 423] on link "Next" at bounding box center [685, 426] width 23 height 23
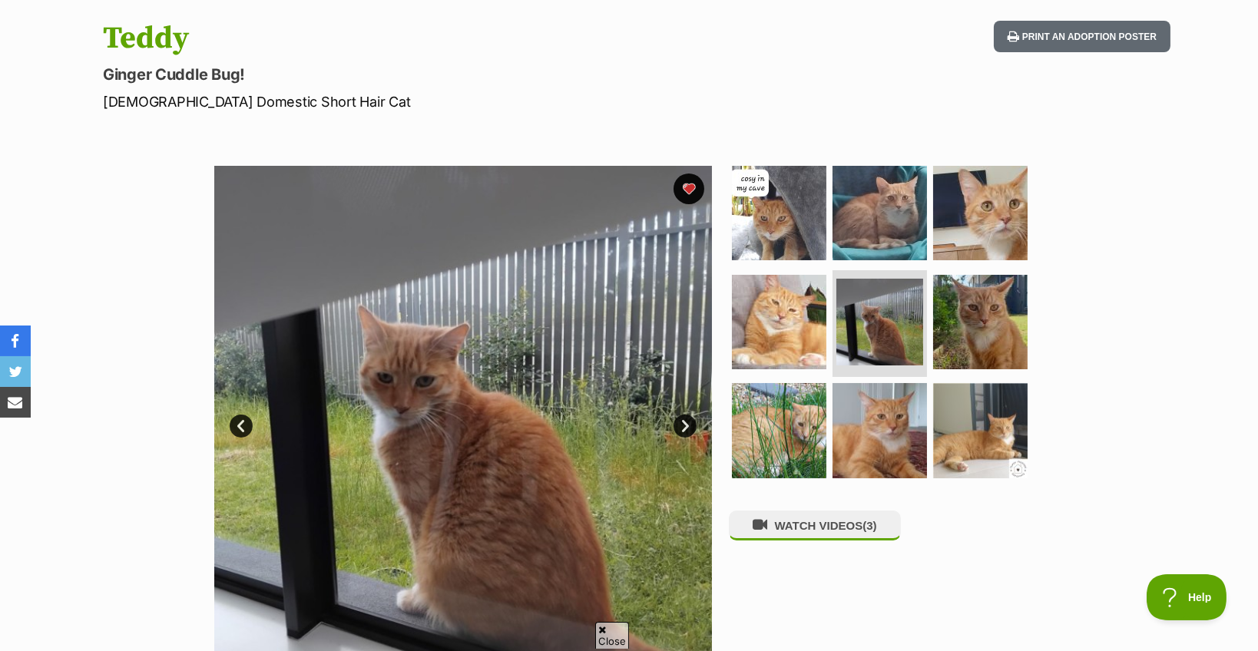
click at [683, 423] on link "Next" at bounding box center [685, 426] width 23 height 23
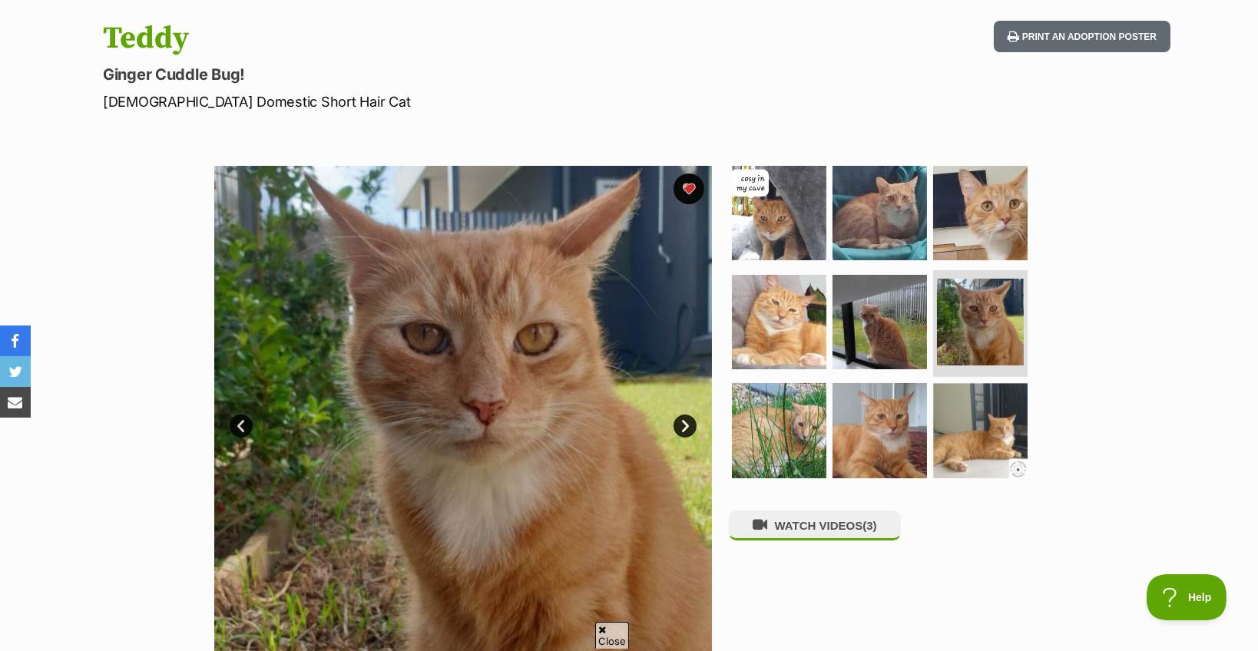
click at [683, 423] on link "Next" at bounding box center [685, 426] width 23 height 23
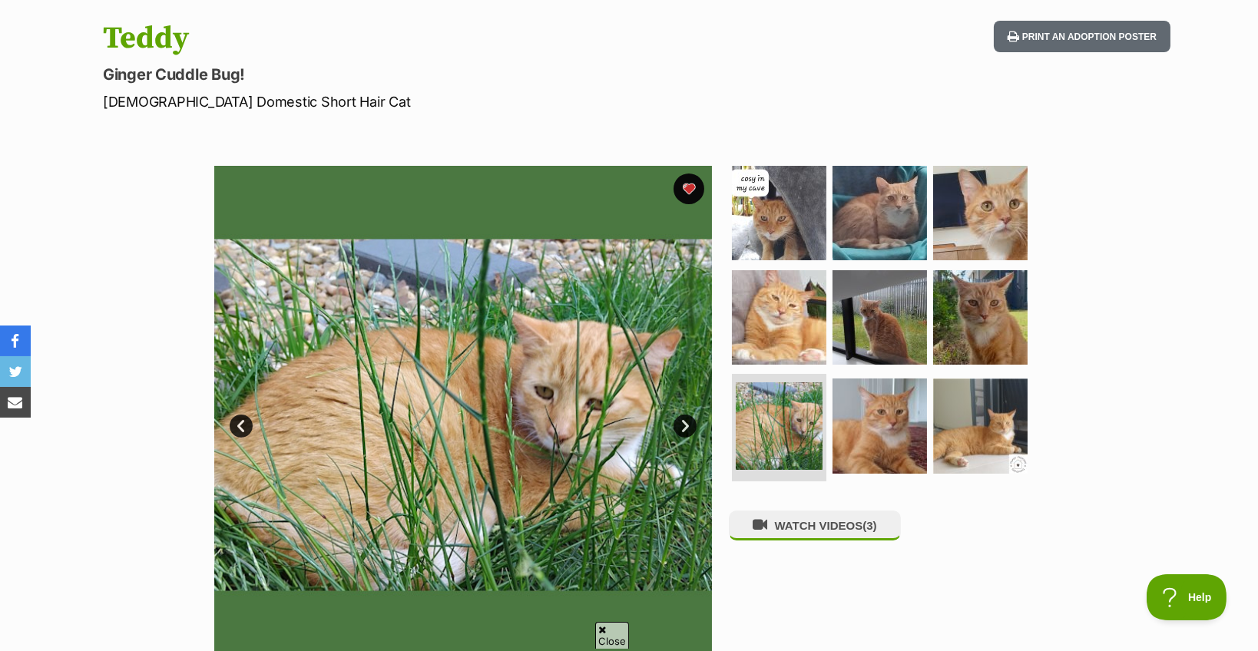
click at [683, 423] on link "Next" at bounding box center [685, 426] width 23 height 23
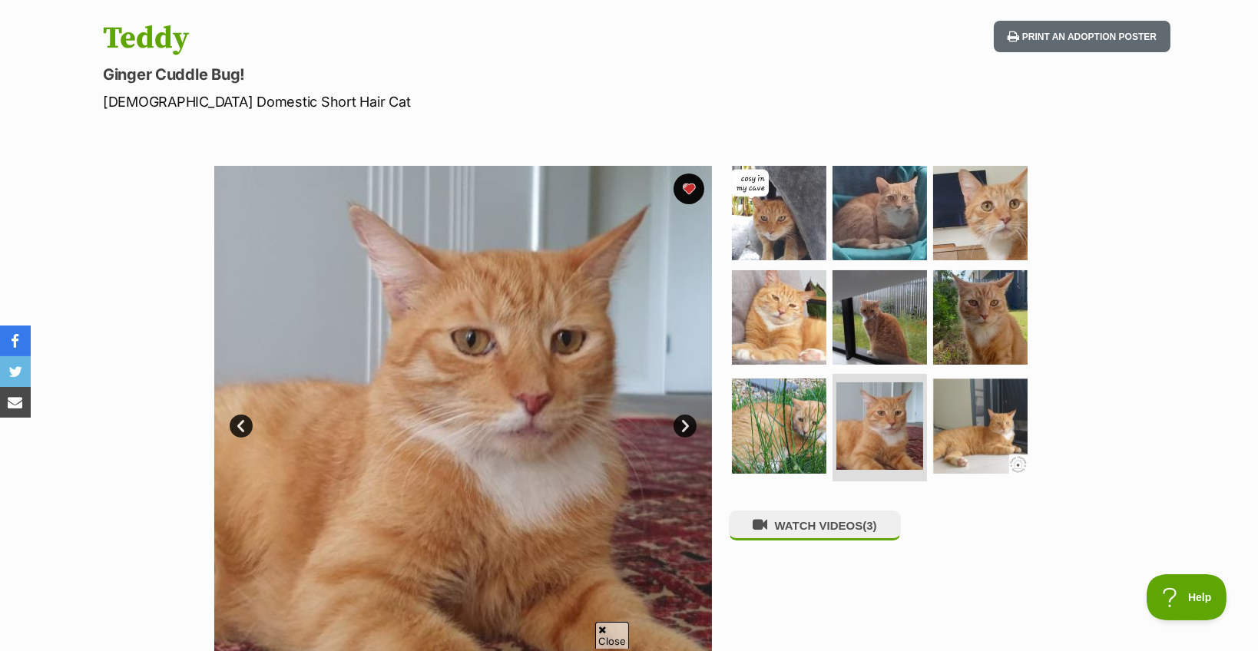
click at [683, 423] on link "Next" at bounding box center [685, 426] width 23 height 23
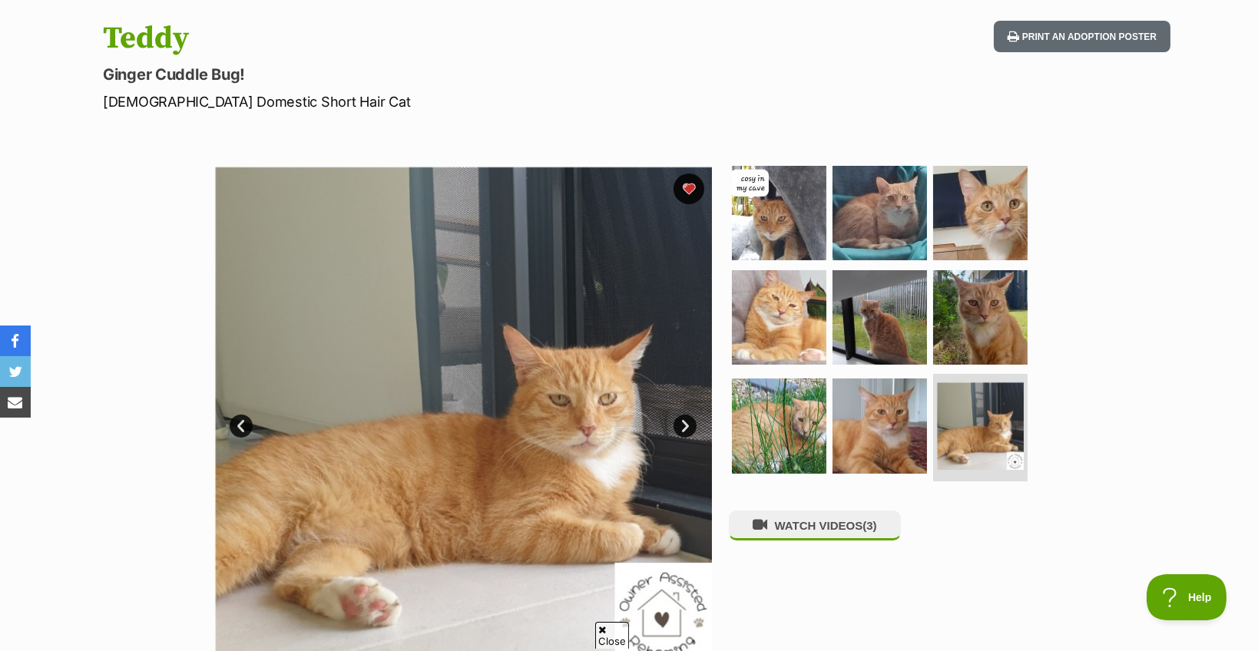
click at [683, 423] on link "Next" at bounding box center [685, 426] width 23 height 23
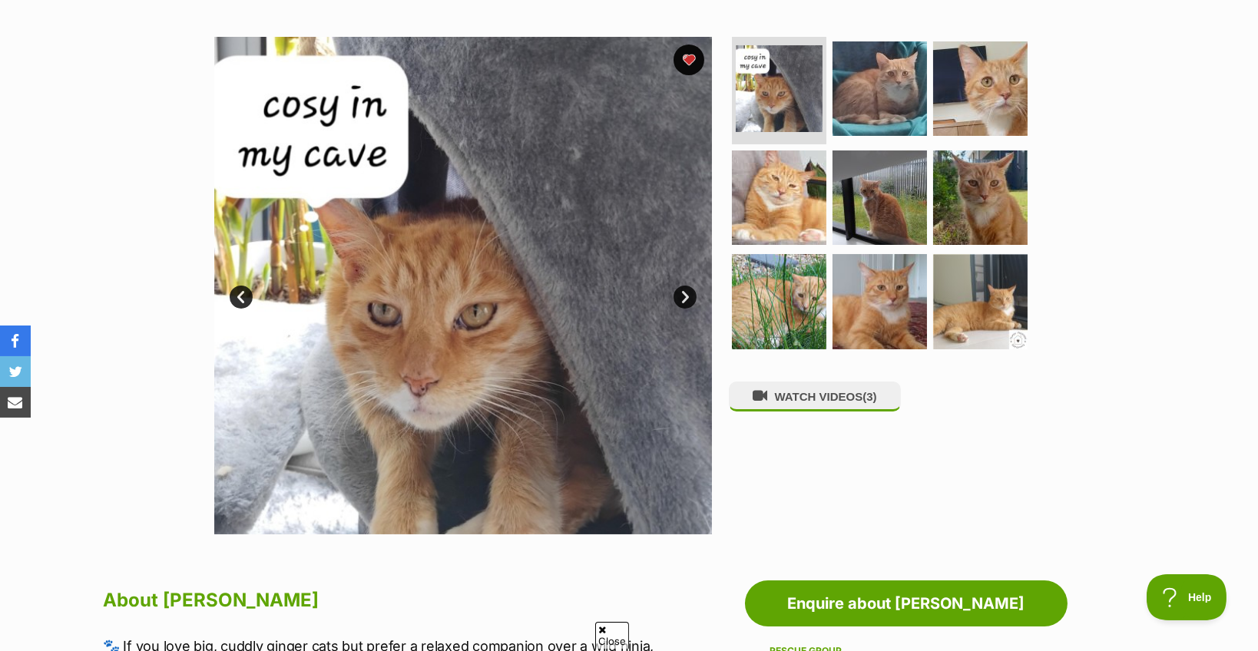
scroll to position [307, 0]
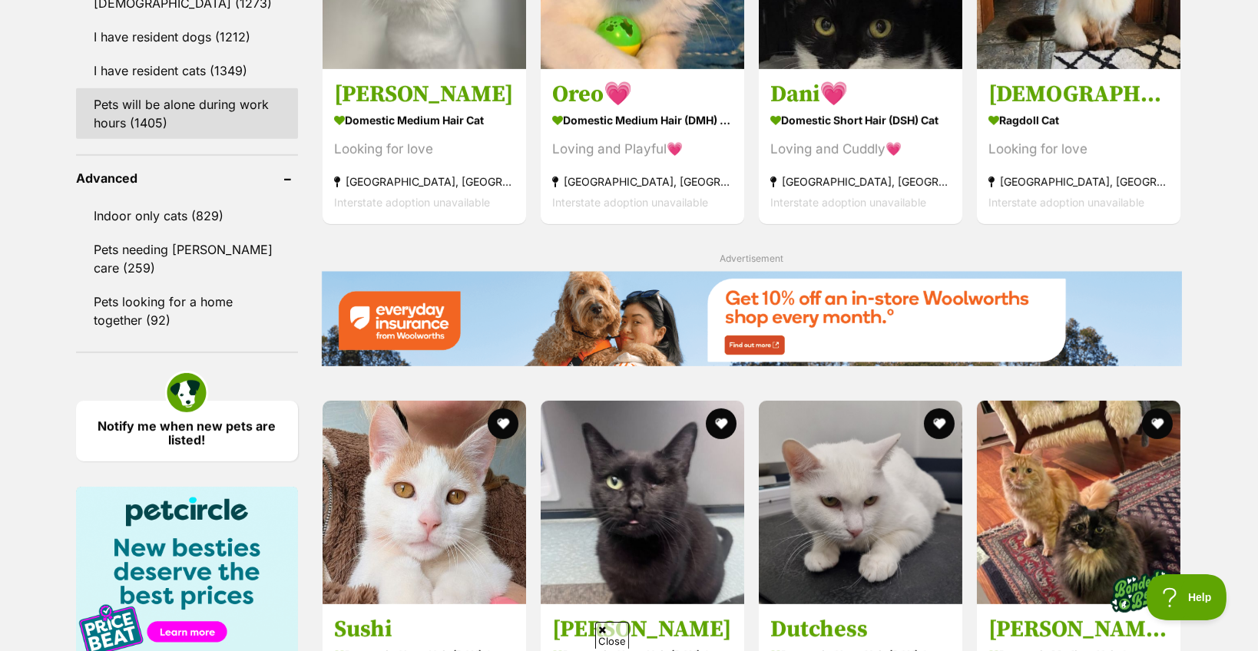
scroll to position [1844, 0]
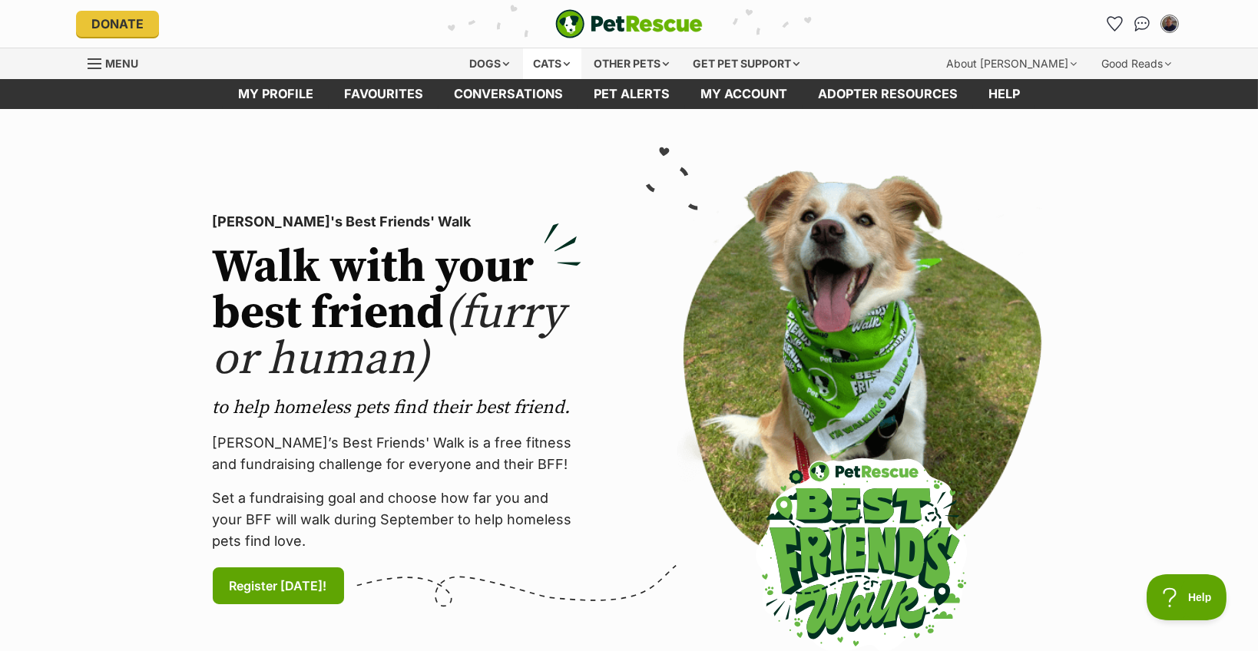
click at [544, 65] on div "Cats" at bounding box center [552, 63] width 58 height 31
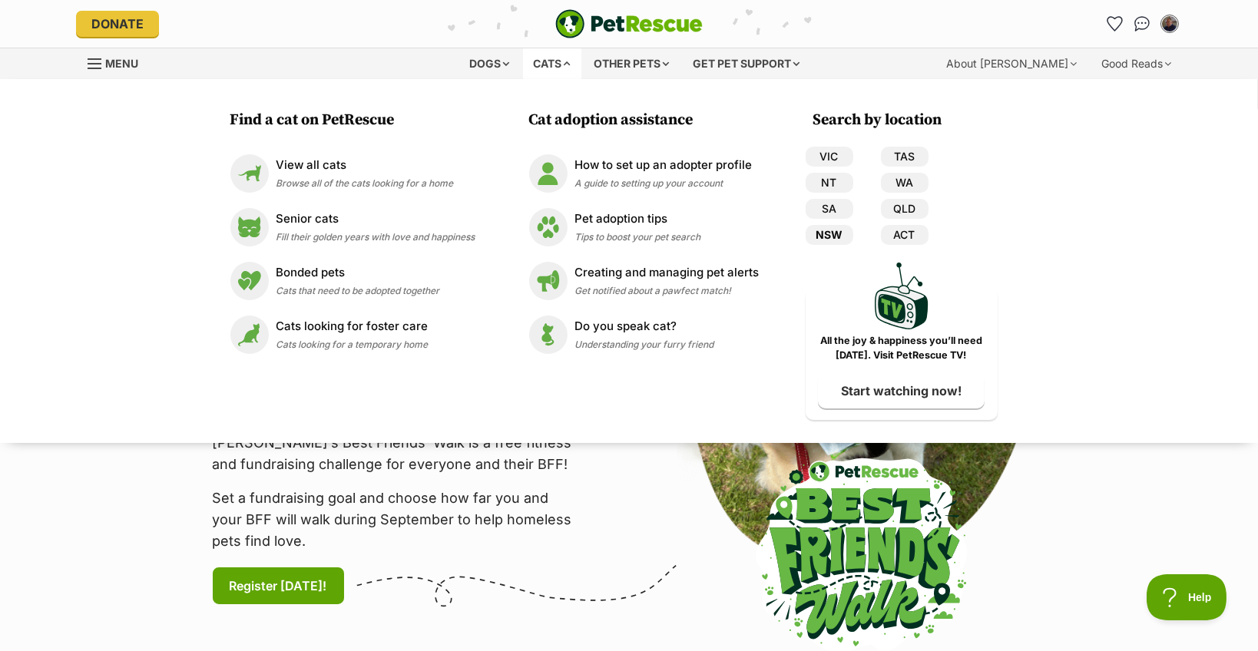
click at [838, 233] on link "NSW" at bounding box center [830, 235] width 48 height 20
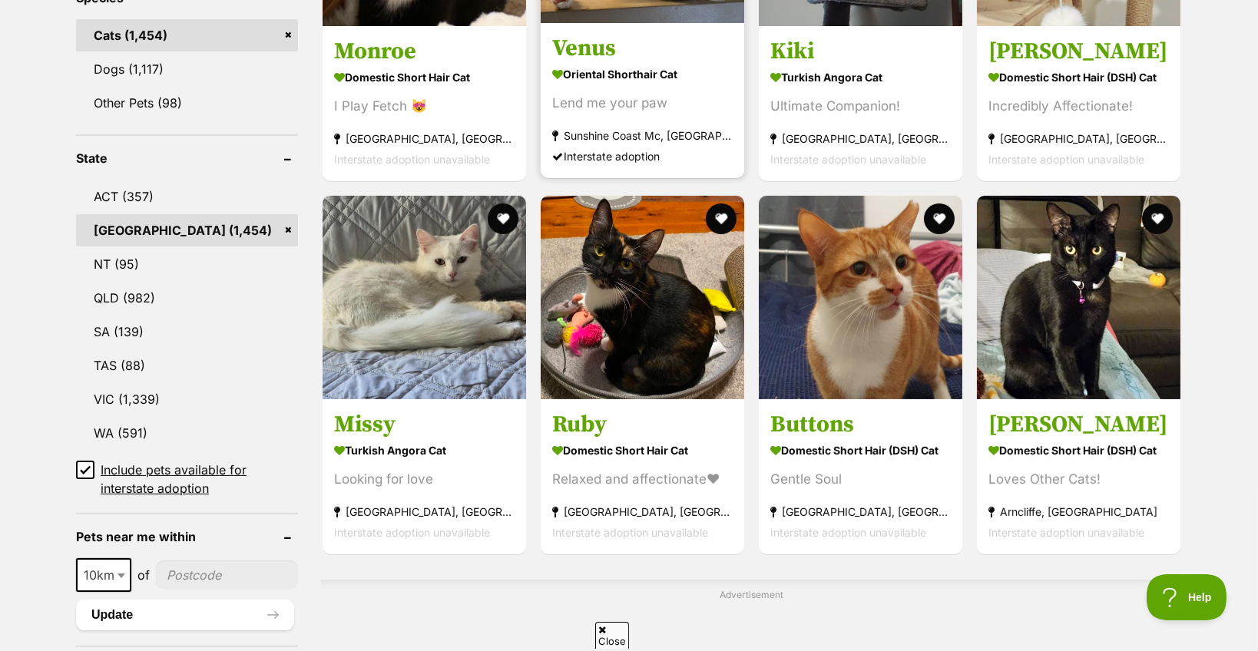
scroll to position [691, 0]
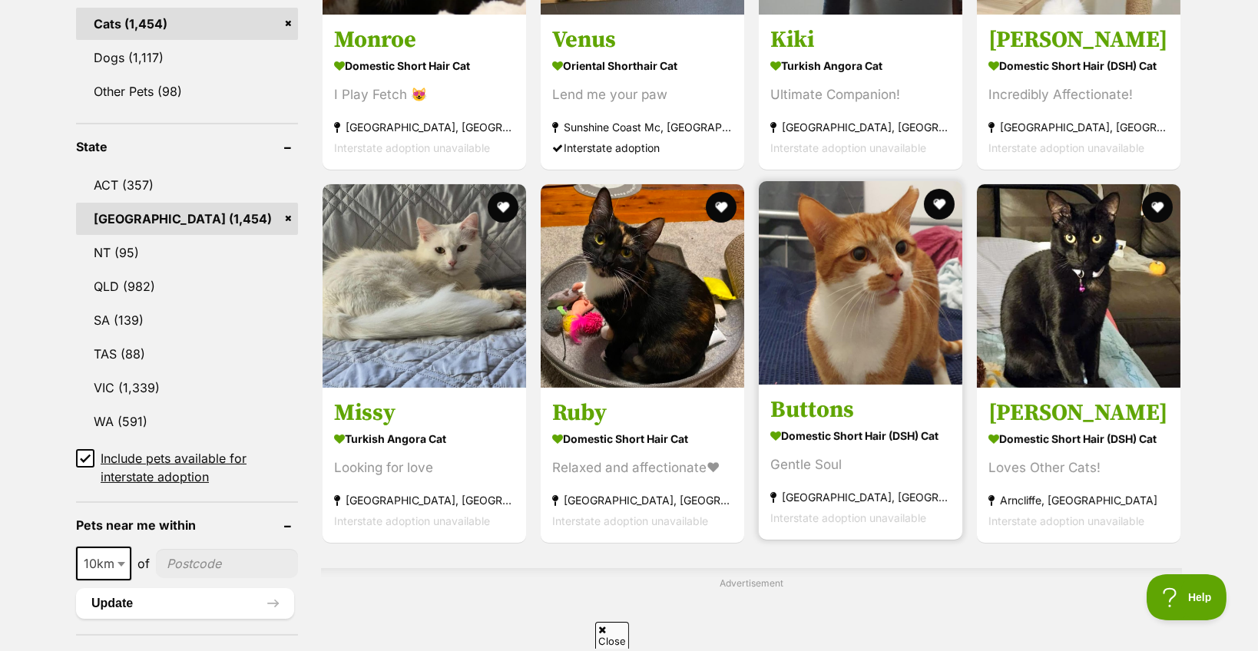
click at [897, 327] on img at bounding box center [861, 283] width 204 height 204
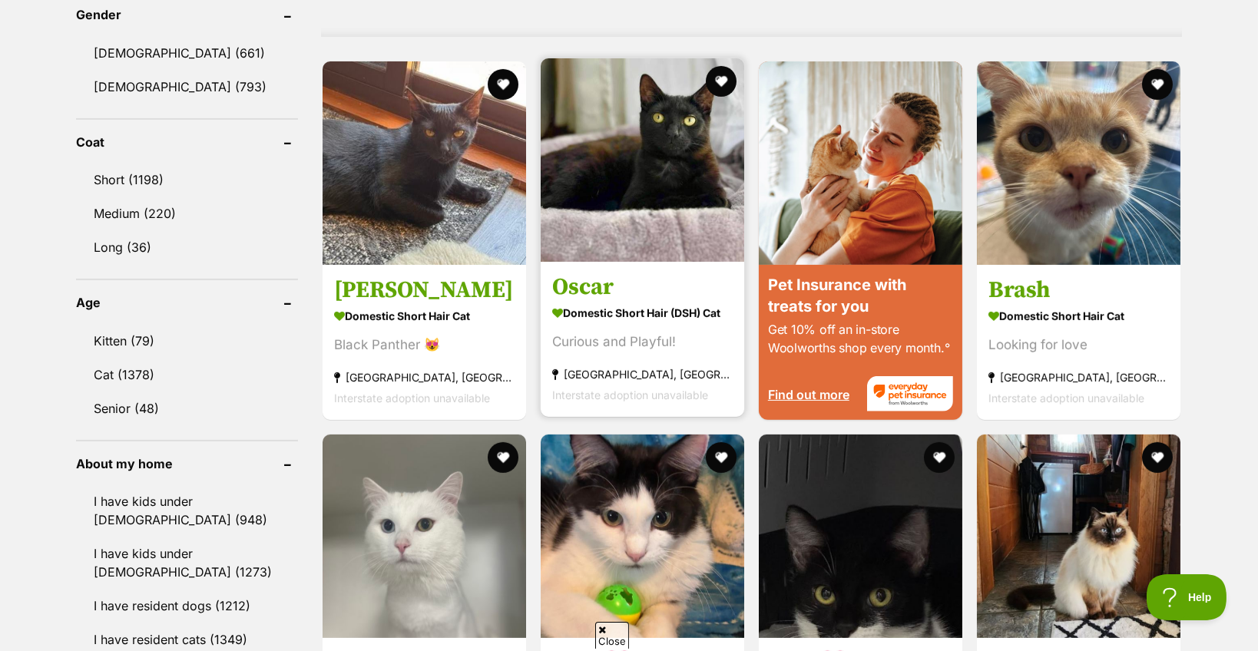
scroll to position [1306, 0]
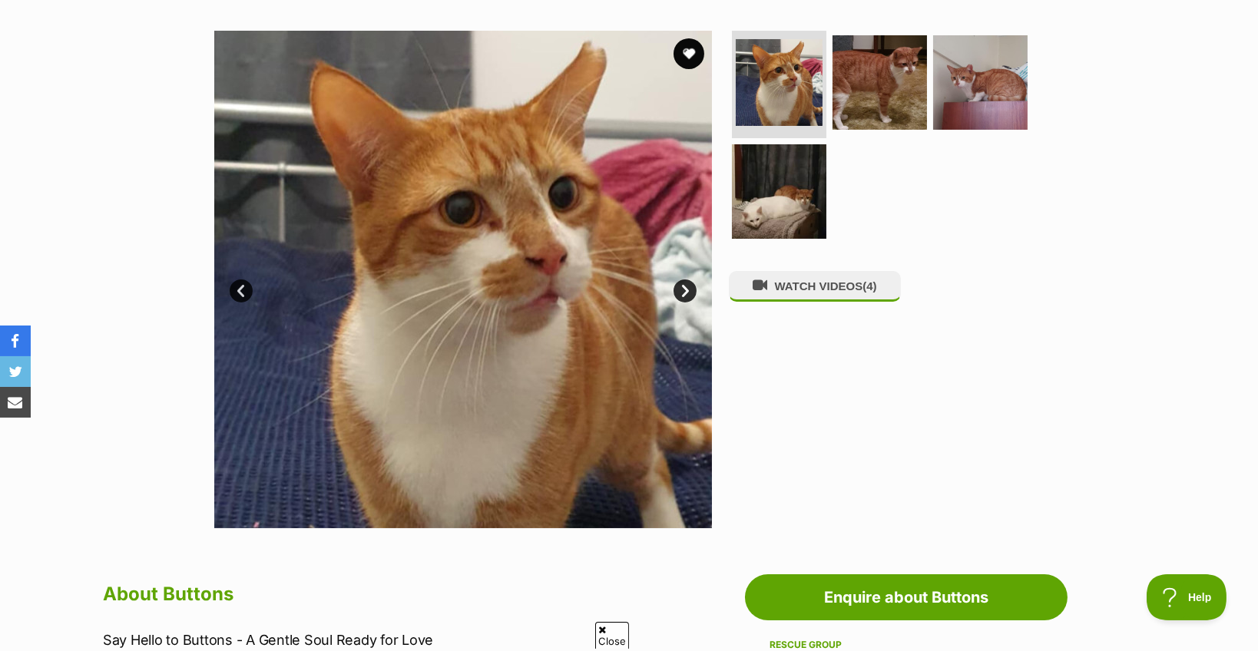
scroll to position [230, 0]
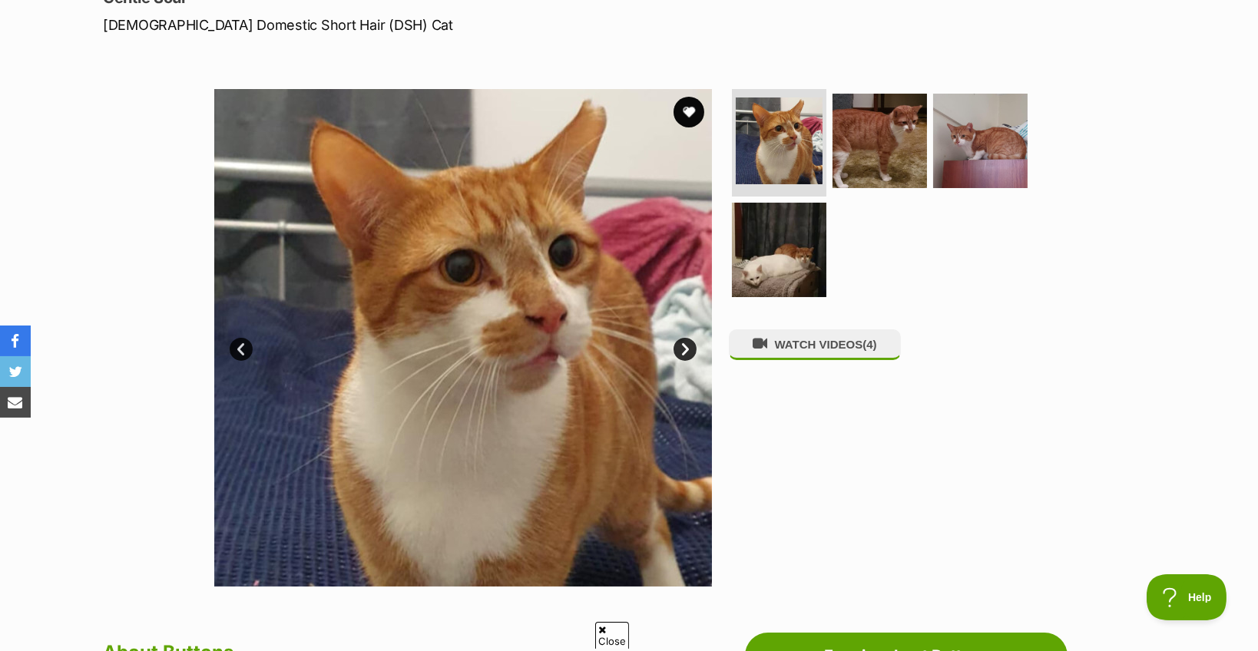
click at [501, 409] on img at bounding box center [463, 338] width 498 height 498
click at [684, 346] on link "Next" at bounding box center [685, 349] width 23 height 23
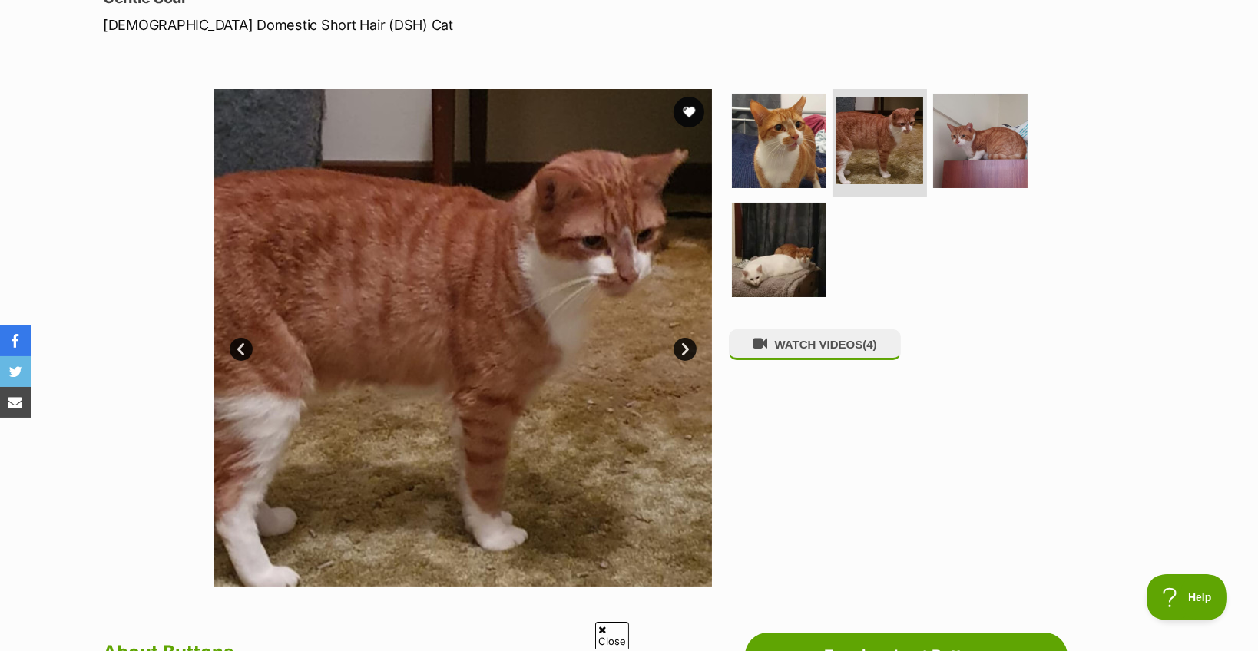
click at [684, 346] on link "Next" at bounding box center [685, 349] width 23 height 23
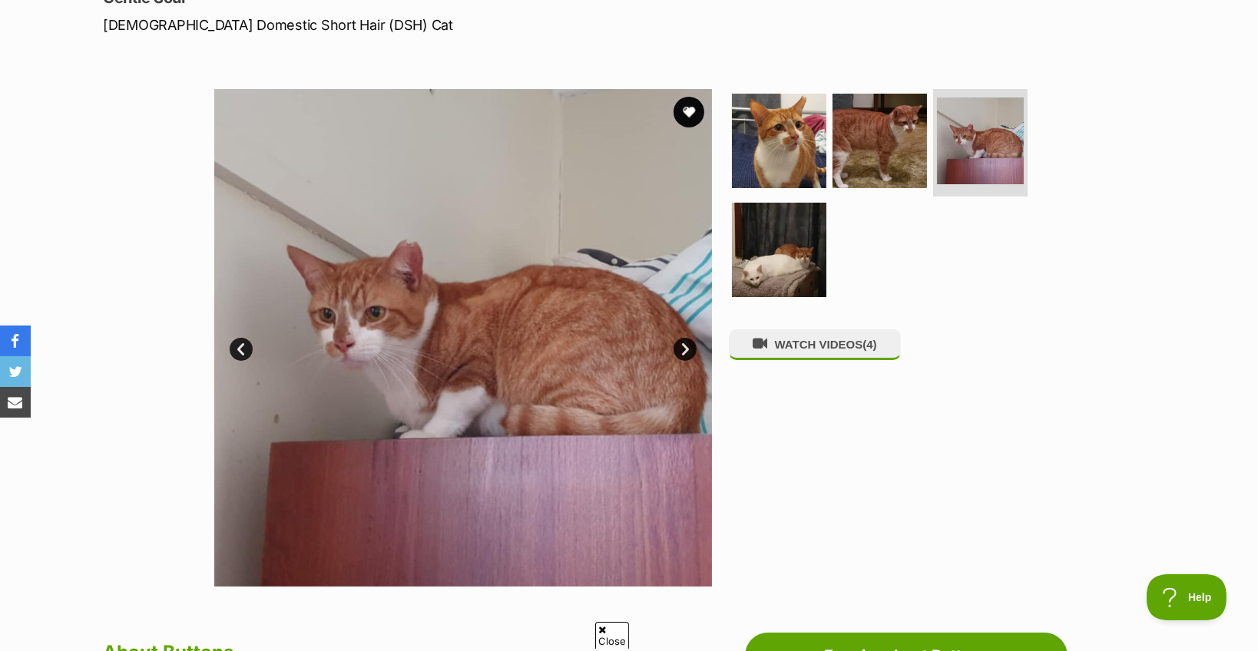
click at [684, 346] on link "Next" at bounding box center [685, 349] width 23 height 23
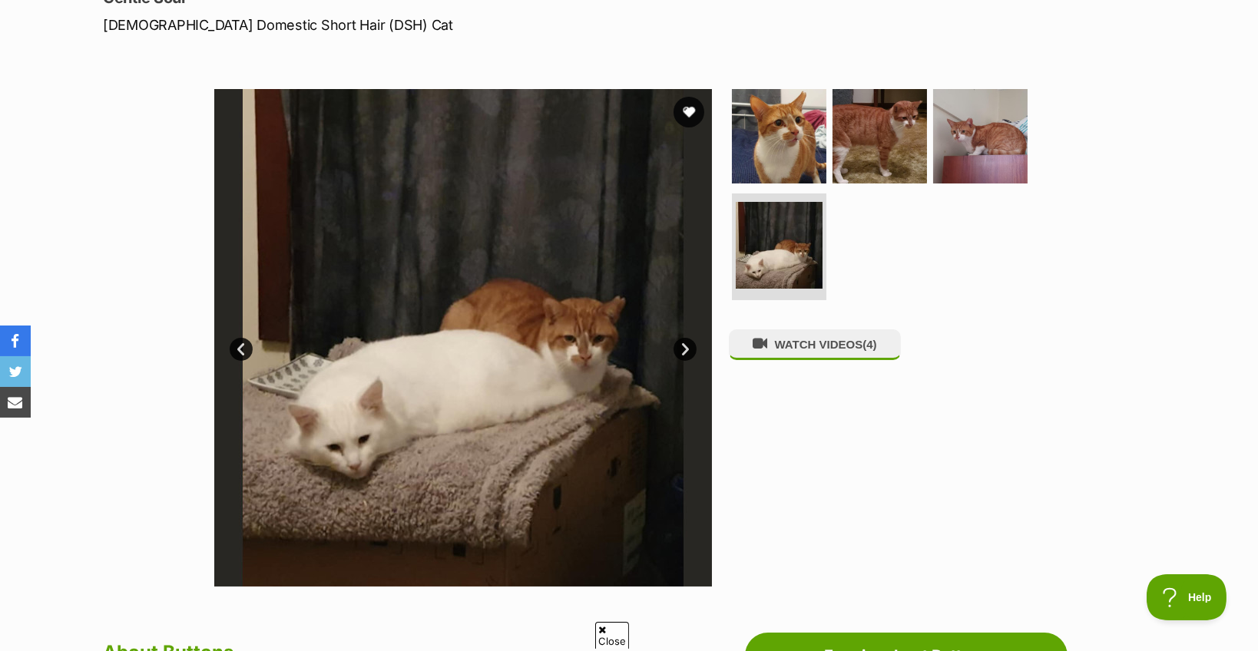
click at [684, 346] on link "Next" at bounding box center [685, 349] width 23 height 23
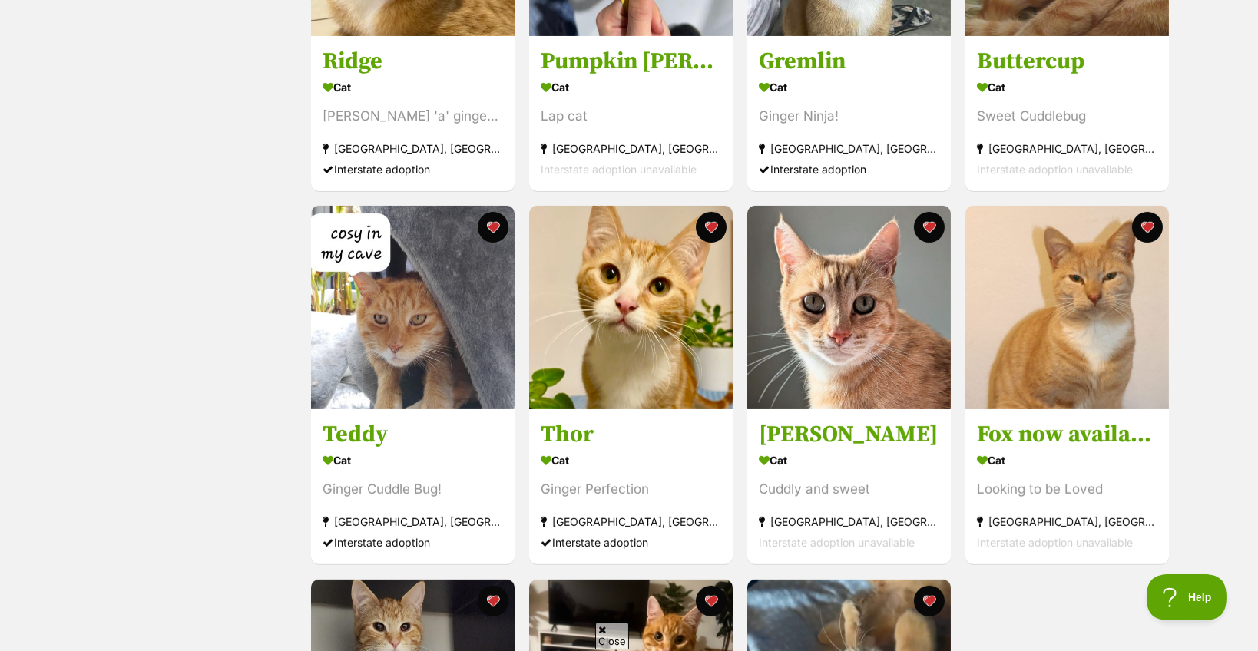
scroll to position [1306, 0]
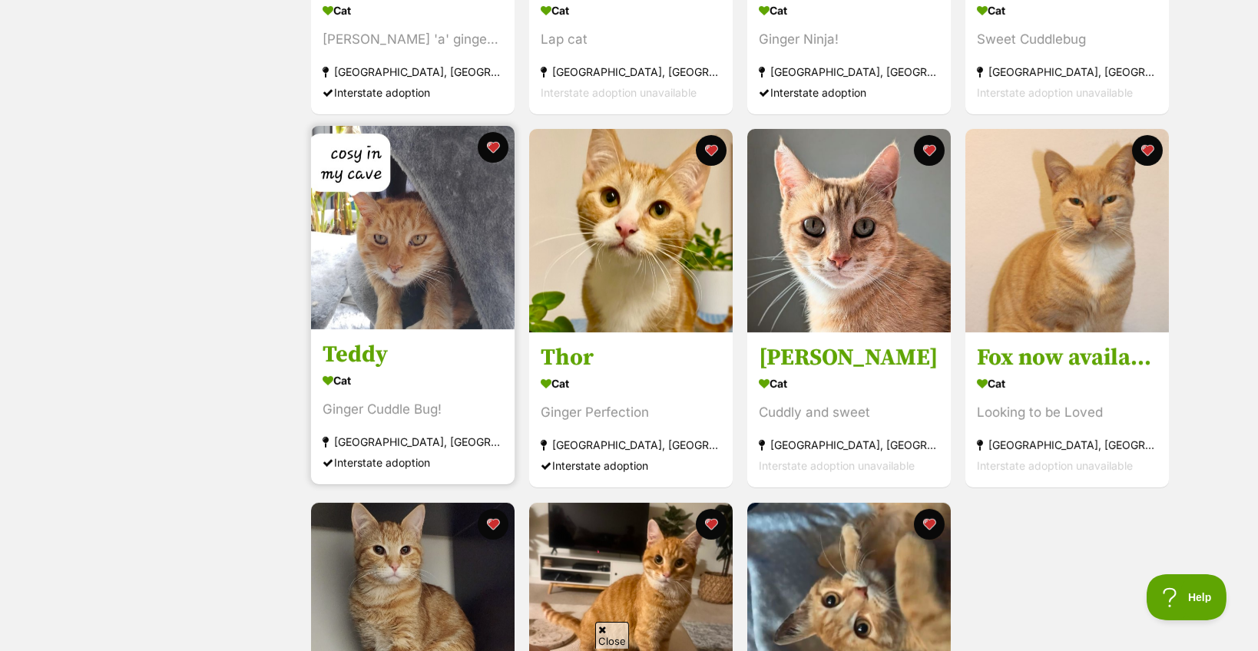
click at [427, 284] on img at bounding box center [413, 228] width 204 height 204
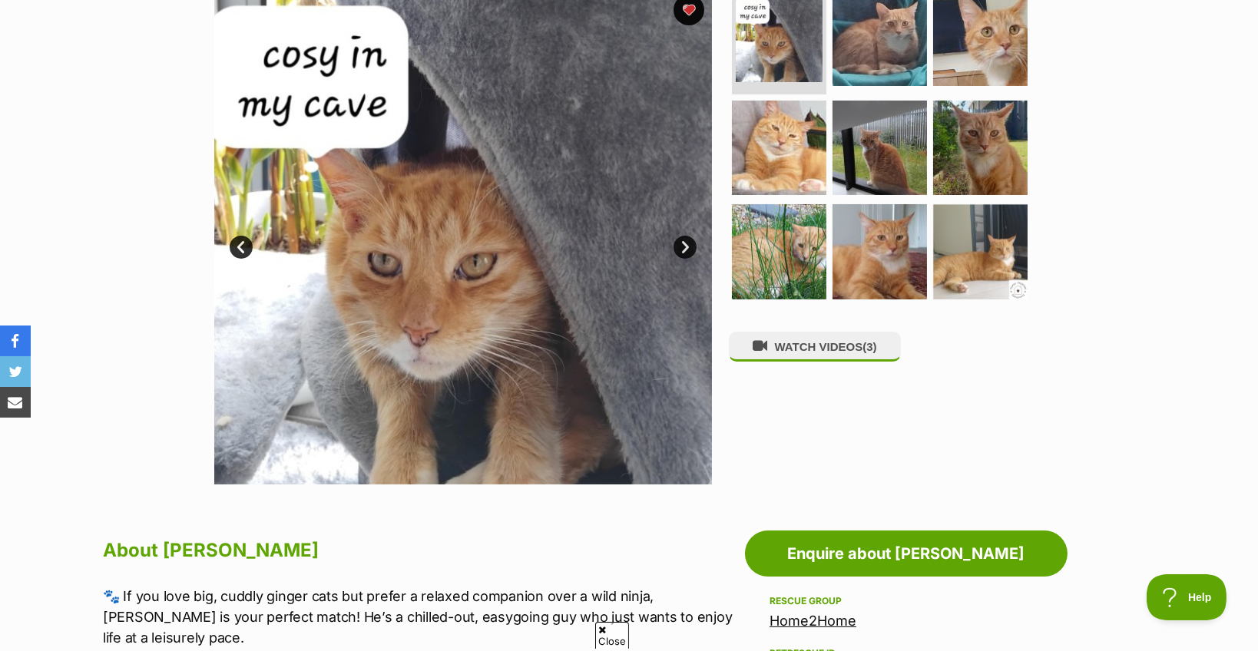
scroll to position [384, 0]
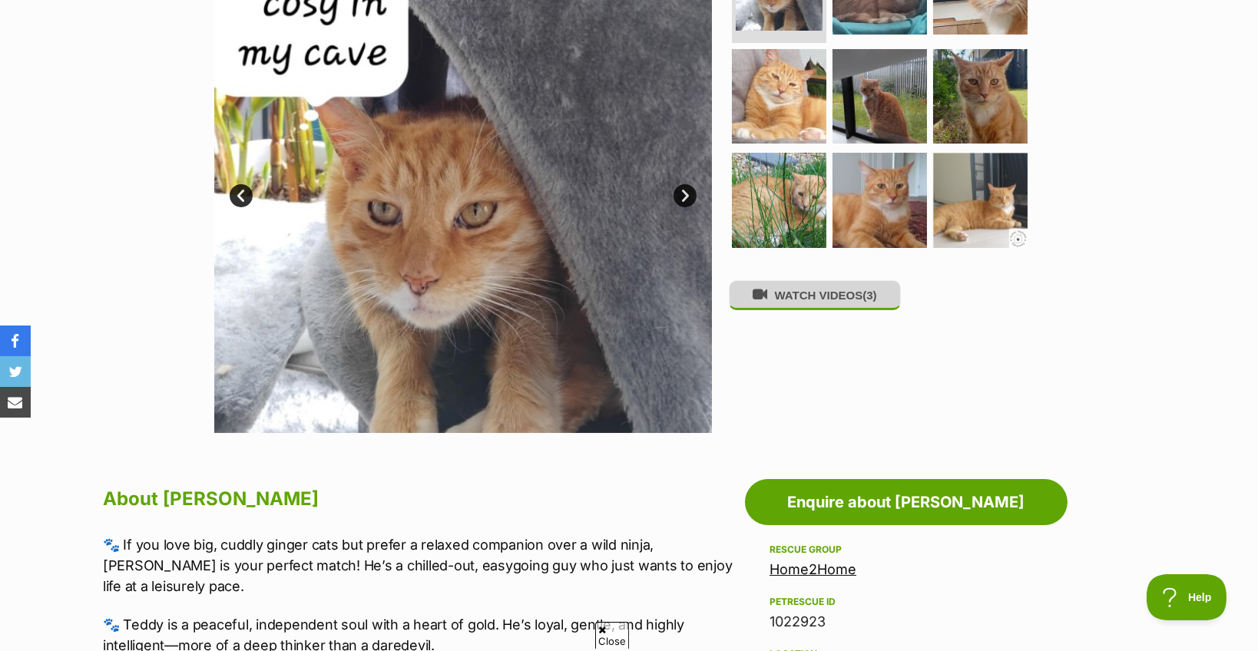
click at [771, 297] on button "WATCH VIDEOS (3)" at bounding box center [815, 295] width 172 height 30
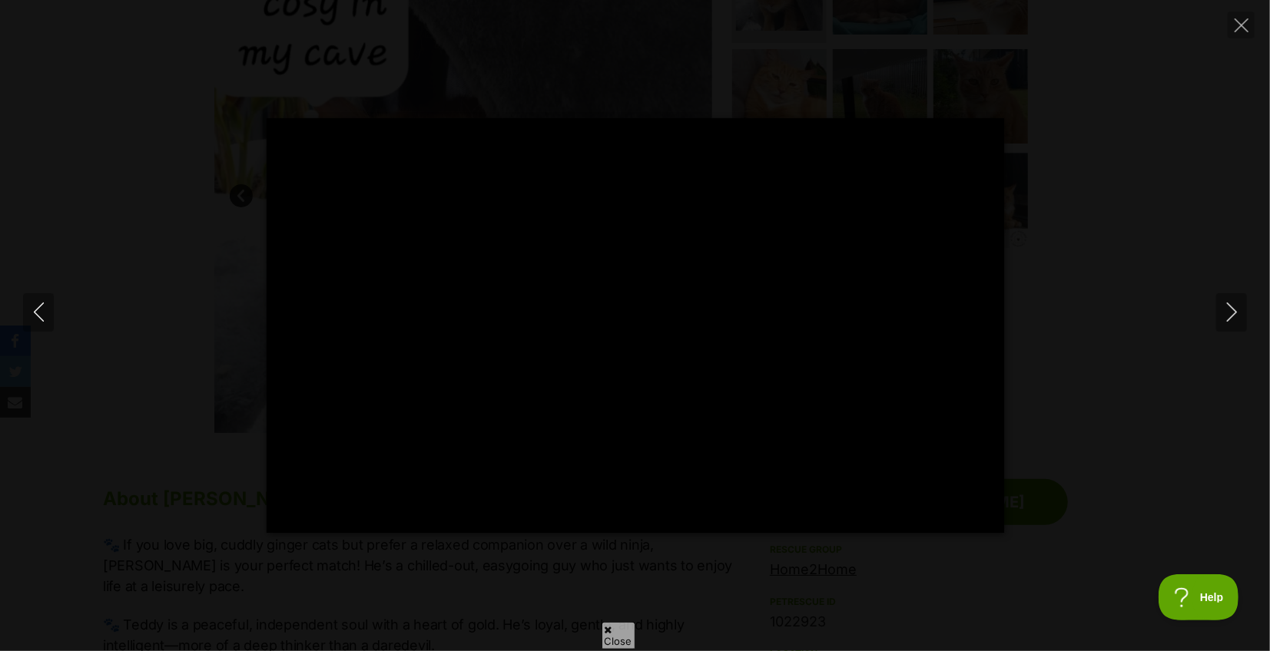
type input "100"
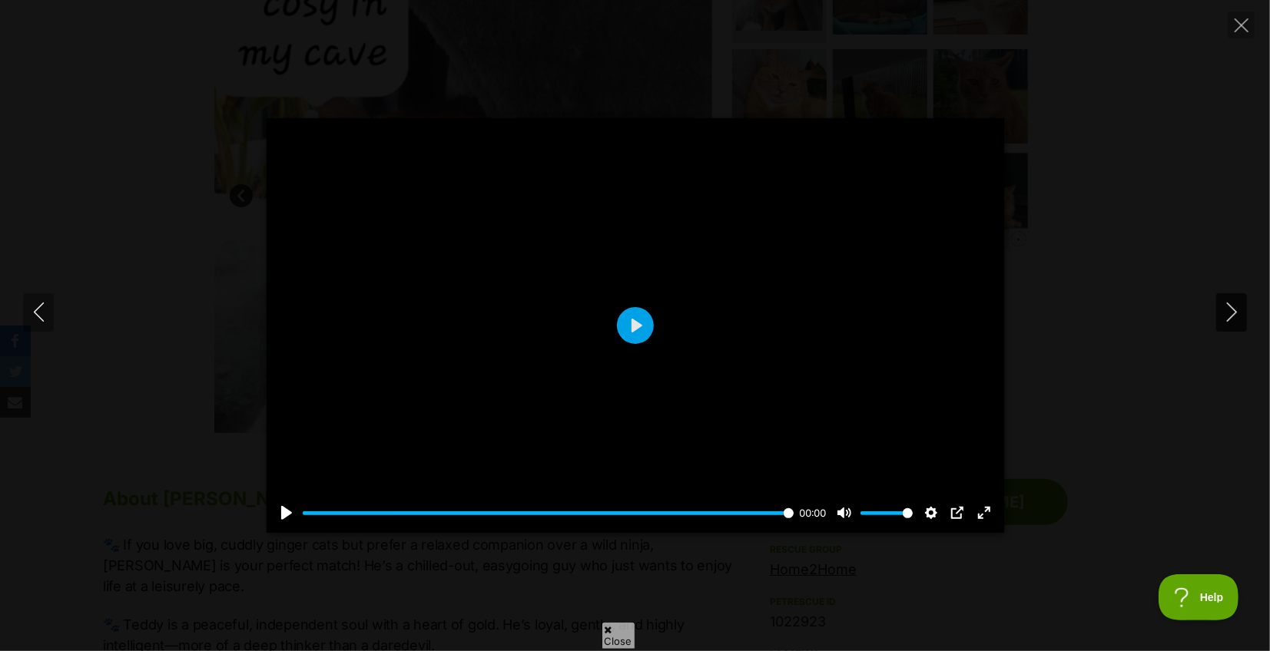
click at [1241, 307] on button "Next" at bounding box center [1231, 312] width 31 height 38
drag, startPoint x: 1235, startPoint y: 25, endPoint x: 663, endPoint y: 426, distance: 698.8
click at [663, 426] on div "Pause Play % buffered 00:00 00:00 Unmute Mute Disable captions Enable captions …" at bounding box center [635, 325] width 1270 height 651
type input "82.17"
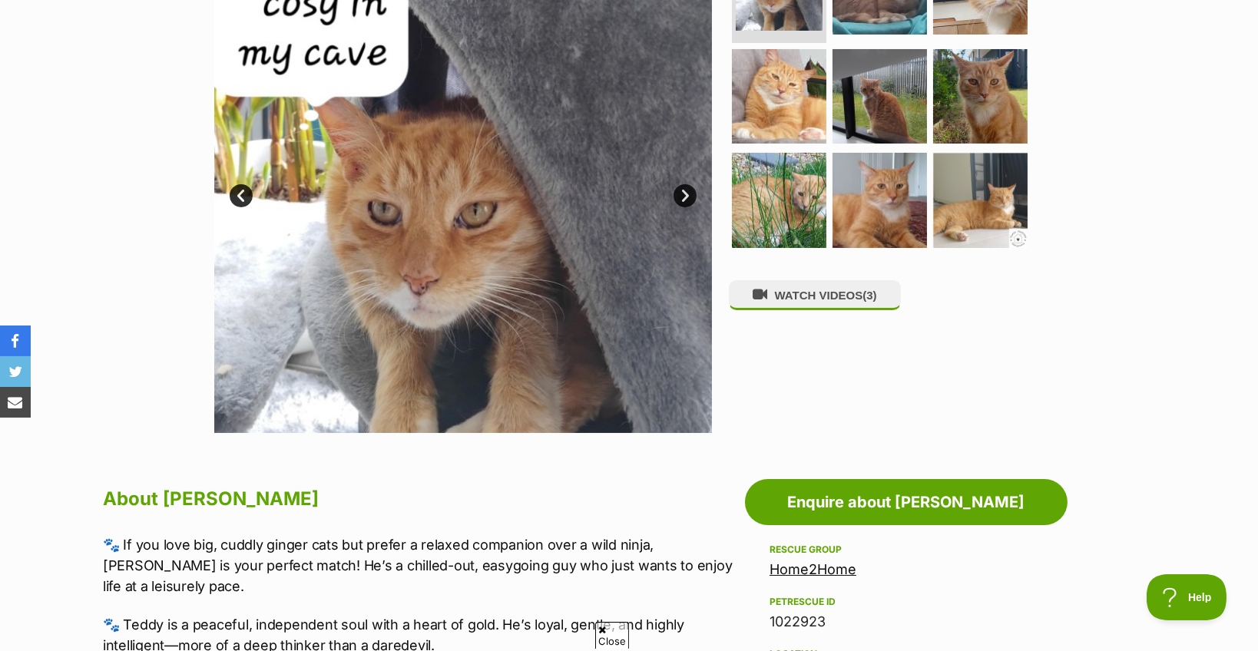
click at [545, 268] on img at bounding box center [463, 184] width 498 height 498
click at [678, 194] on link "Next" at bounding box center [685, 195] width 23 height 23
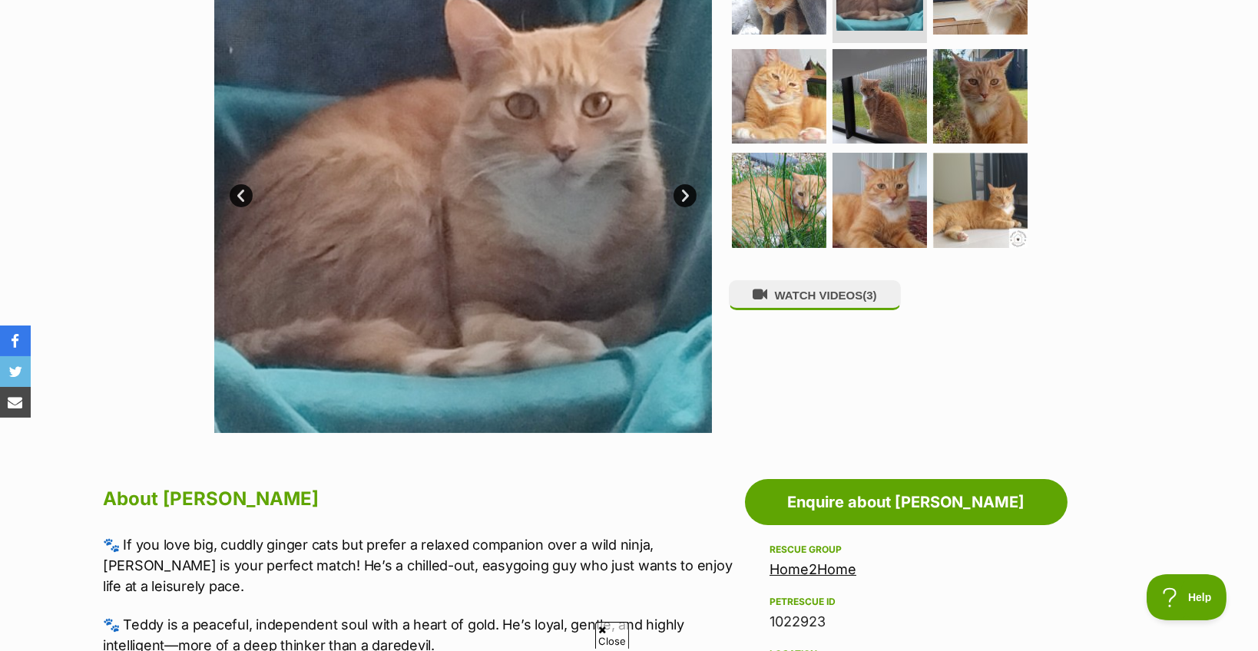
click at [678, 194] on link "Next" at bounding box center [685, 195] width 23 height 23
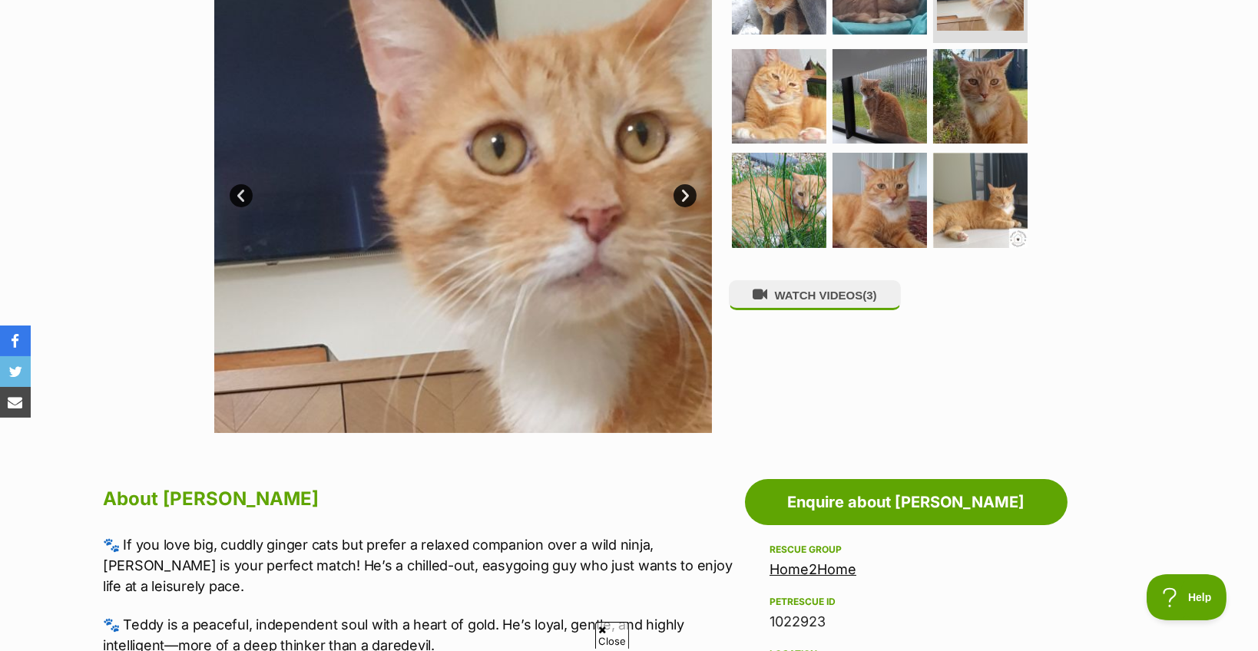
click at [678, 194] on link "Next" at bounding box center [685, 195] width 23 height 23
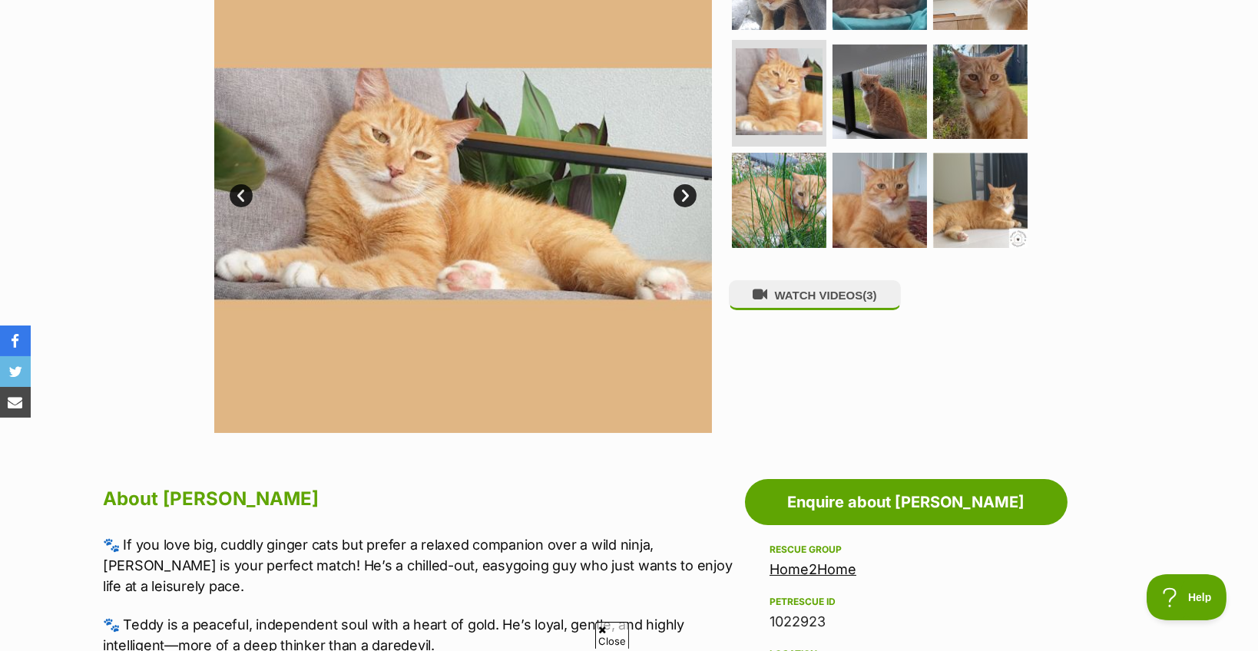
click at [678, 194] on link "Next" at bounding box center [685, 195] width 23 height 23
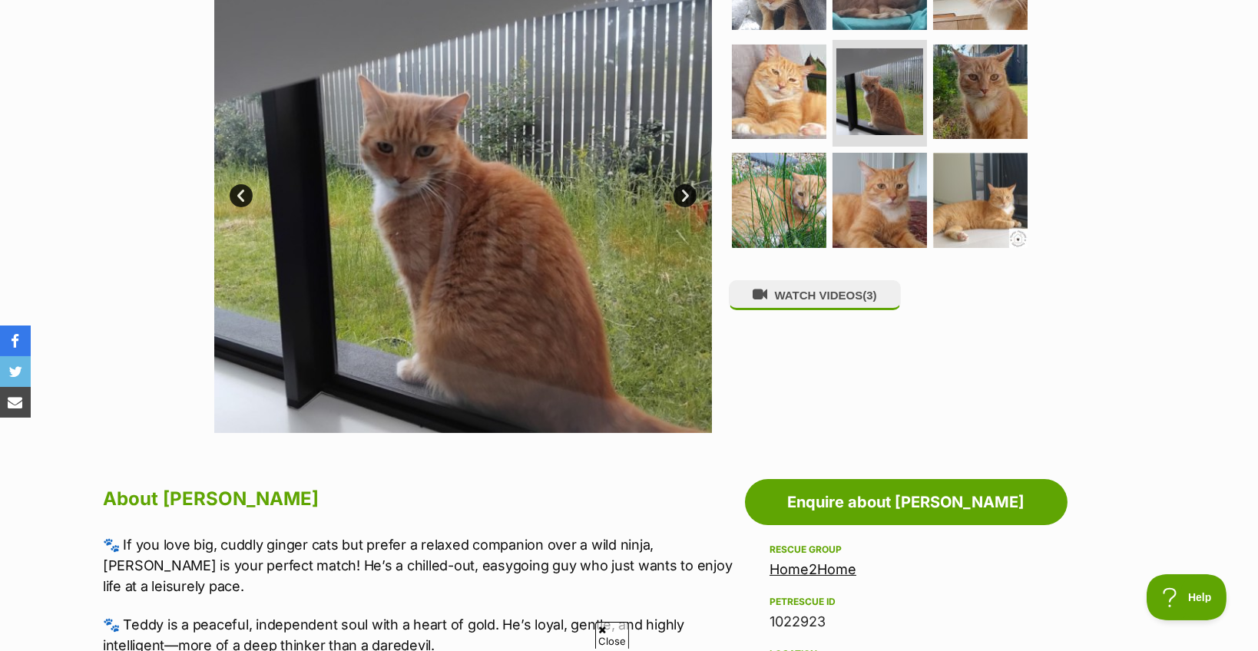
click at [678, 194] on link "Next" at bounding box center [685, 195] width 23 height 23
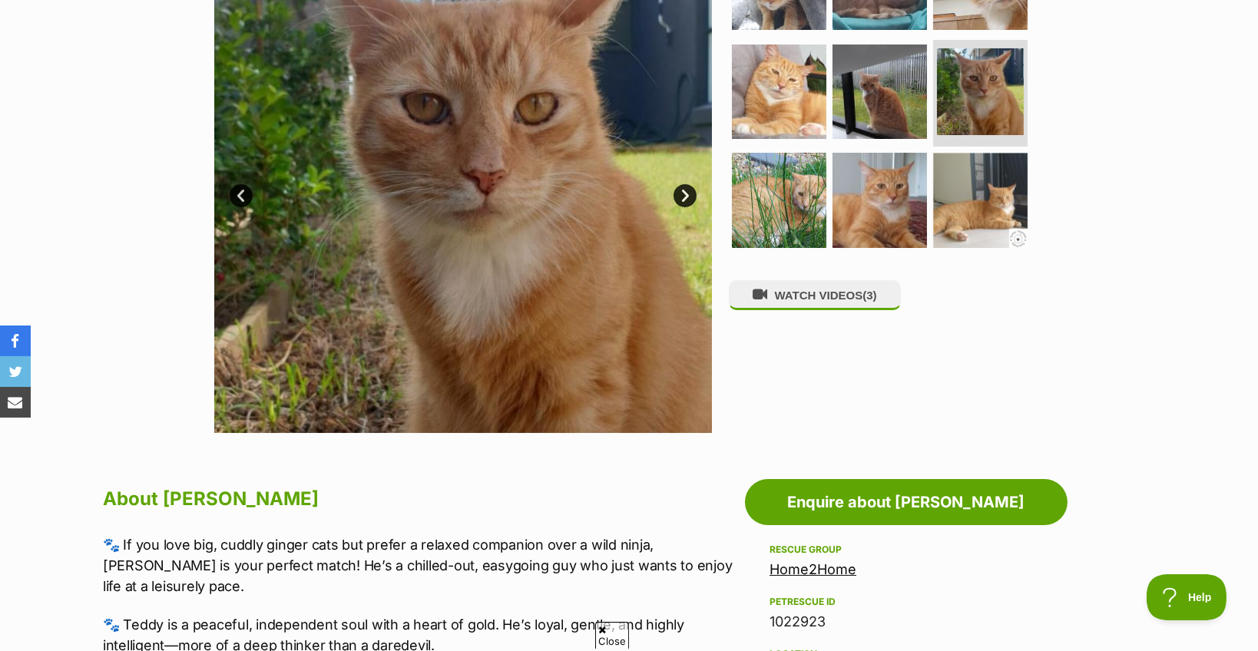
click at [678, 194] on link "Next" at bounding box center [685, 195] width 23 height 23
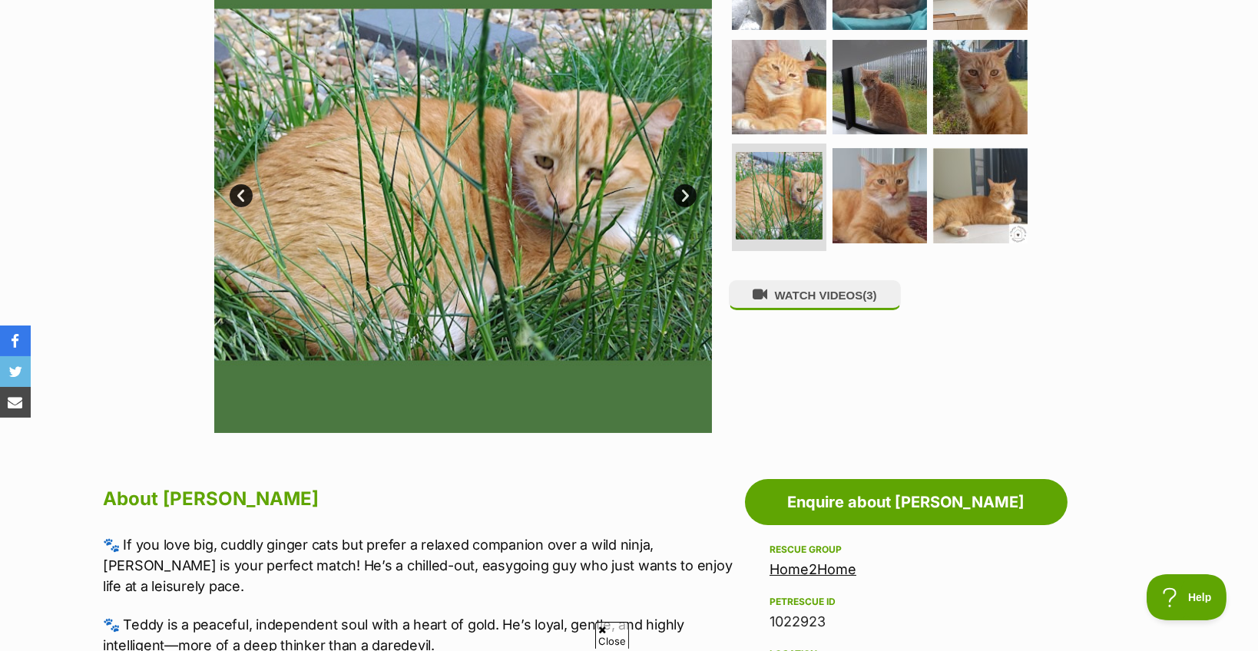
click at [678, 194] on link "Next" at bounding box center [685, 195] width 23 height 23
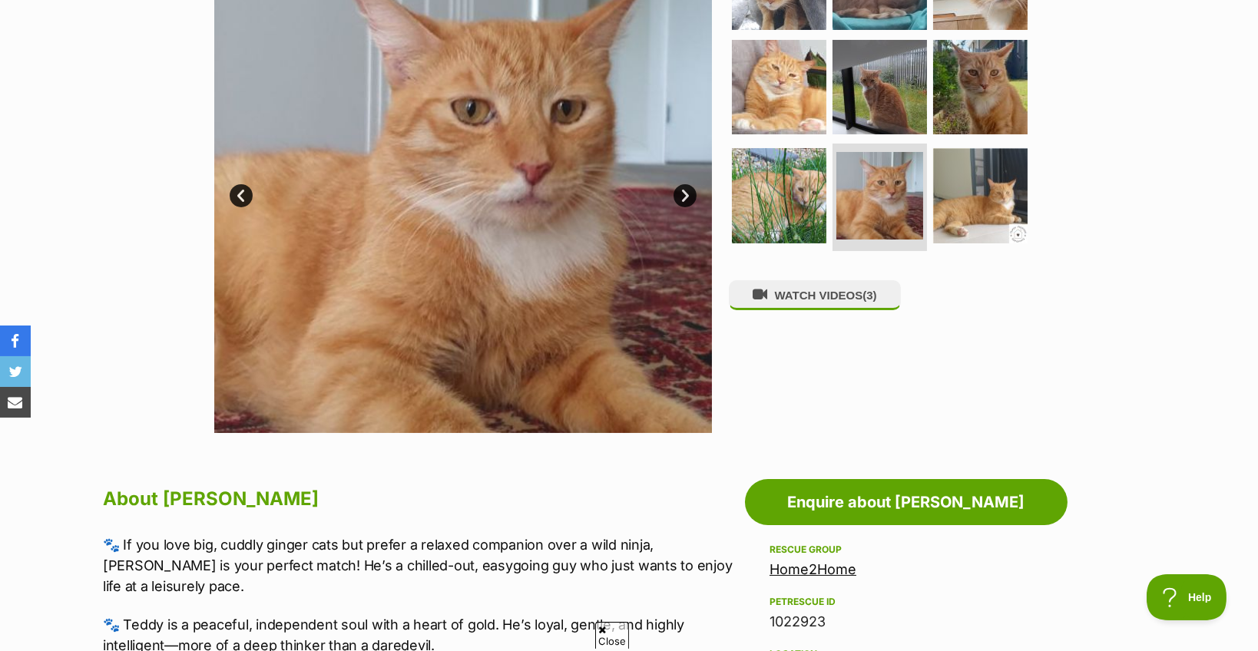
click at [678, 194] on link "Next" at bounding box center [685, 195] width 23 height 23
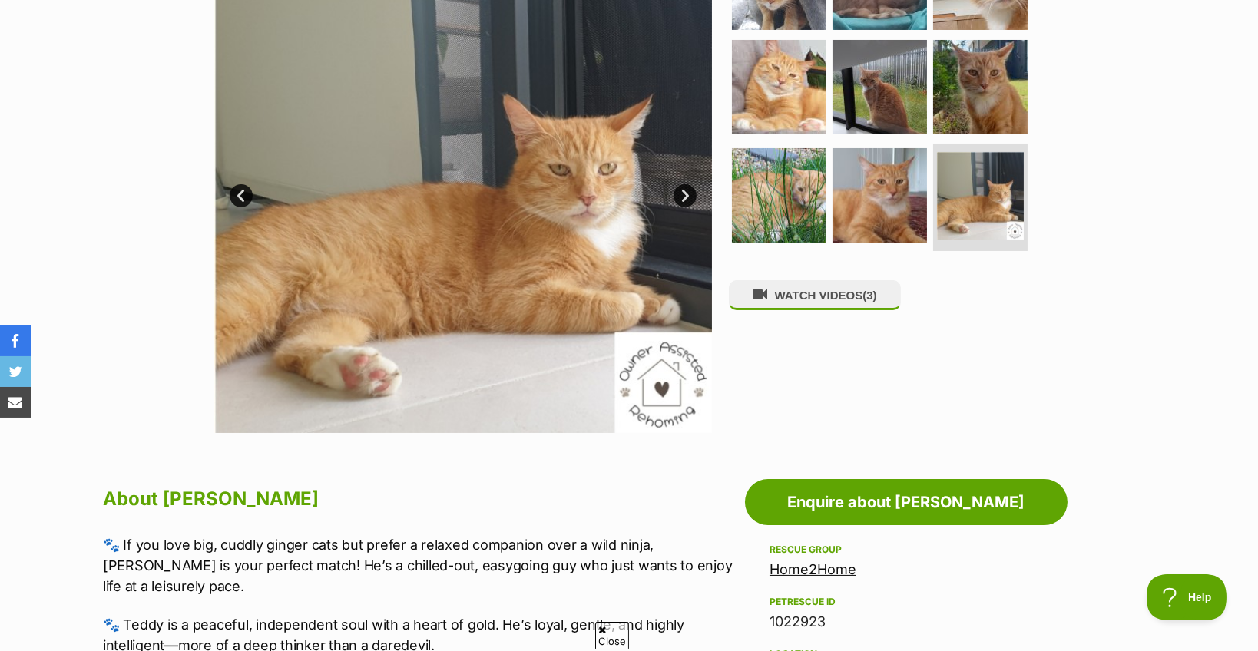
click at [678, 194] on link "Next" at bounding box center [685, 195] width 23 height 23
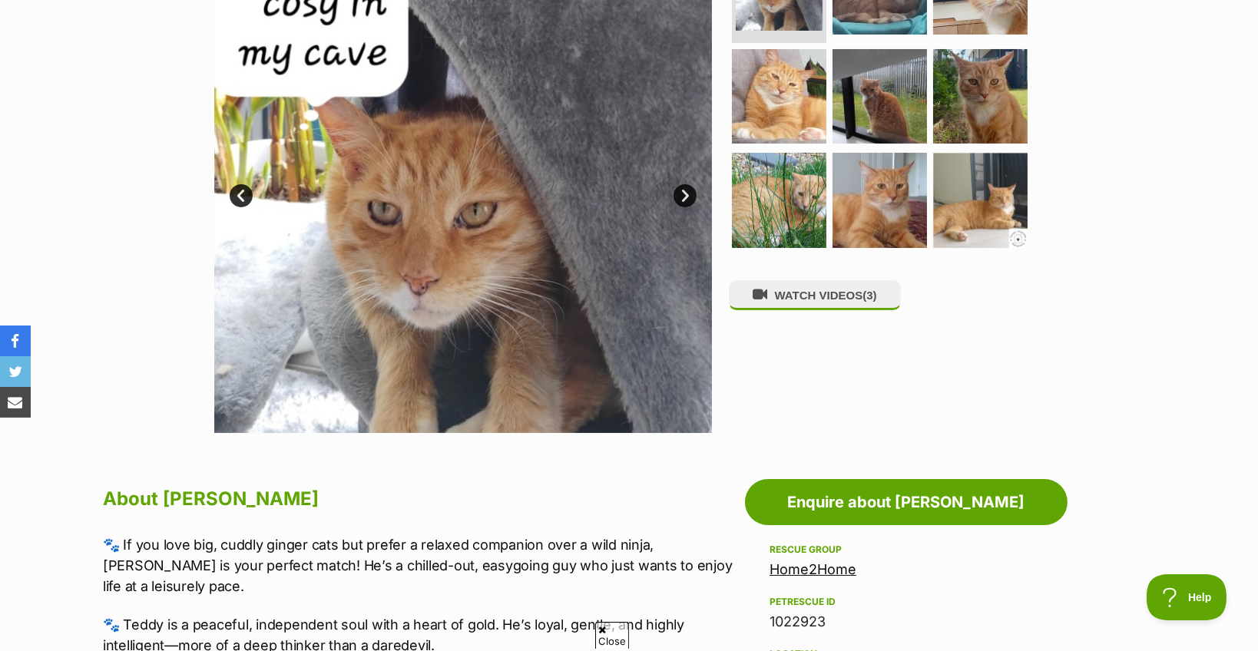
click at [678, 194] on link "Next" at bounding box center [685, 195] width 23 height 23
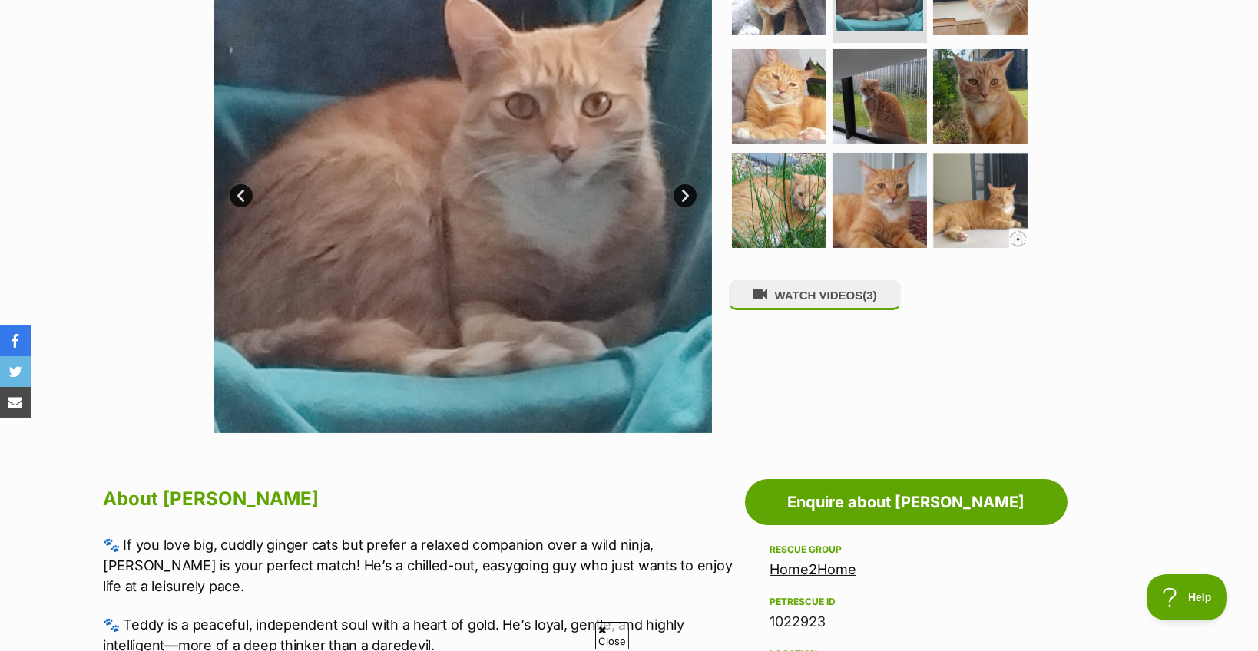
click at [678, 194] on link "Next" at bounding box center [685, 195] width 23 height 23
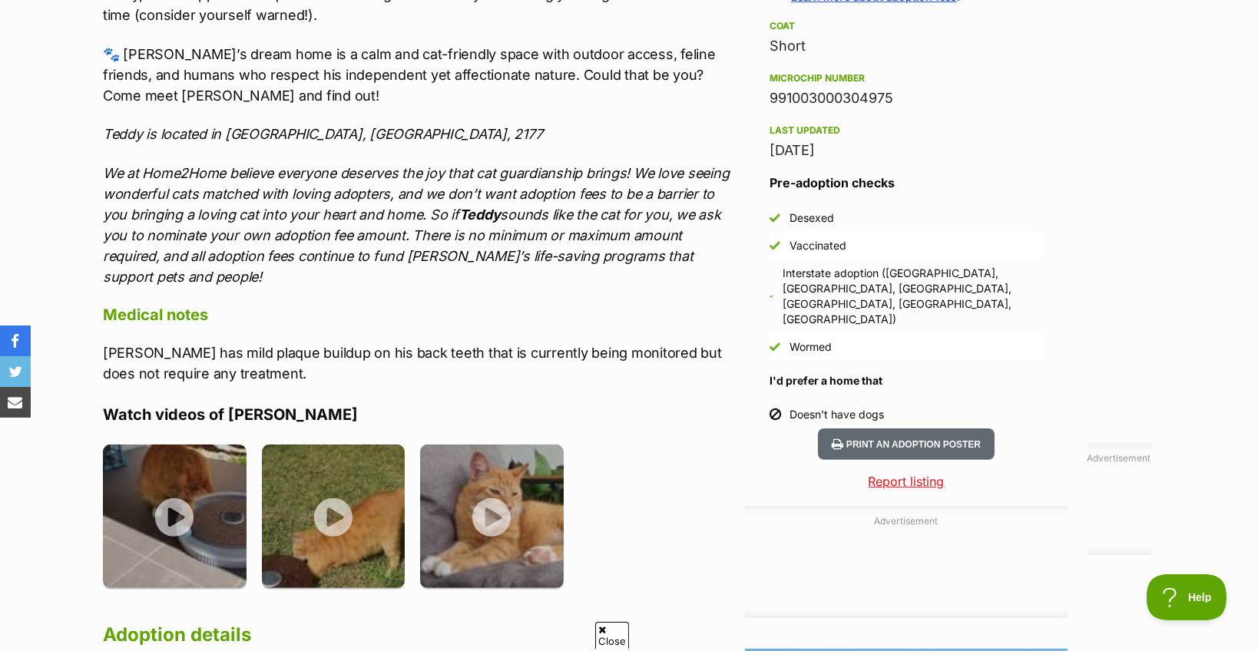
scroll to position [1229, 0]
